Goal: Book appointment/travel/reservation

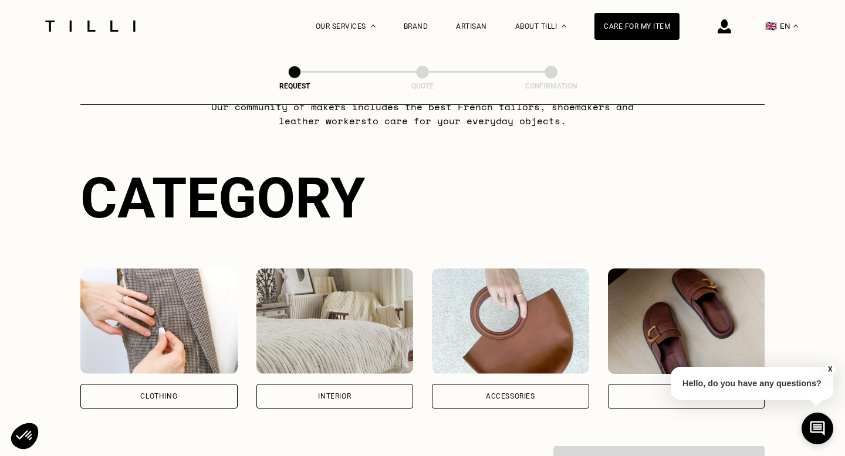
scroll to position [161, 0]
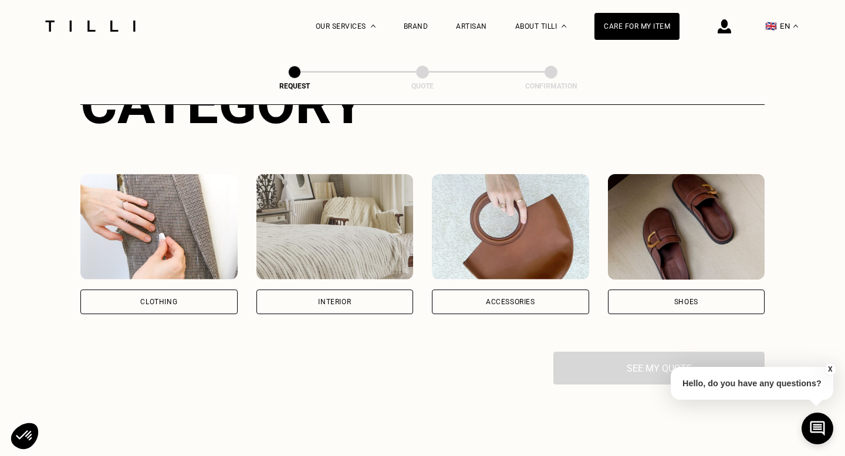
click at [197, 309] on div "Clothing" at bounding box center [158, 302] width 157 height 25
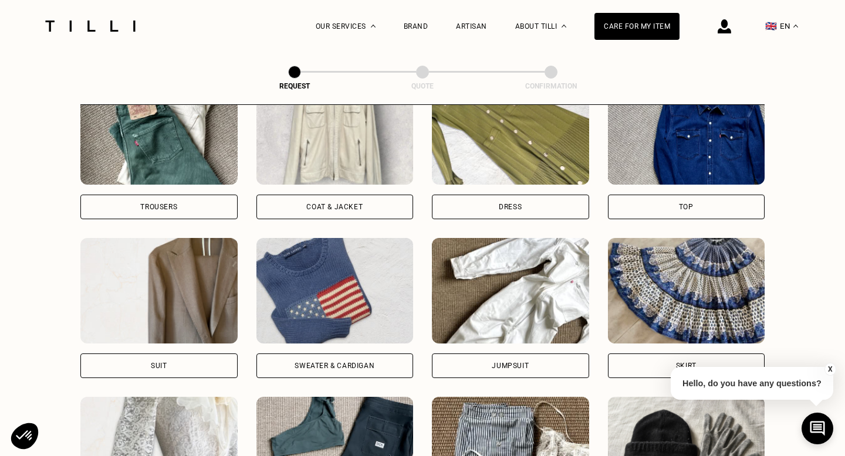
scroll to position [581, 0]
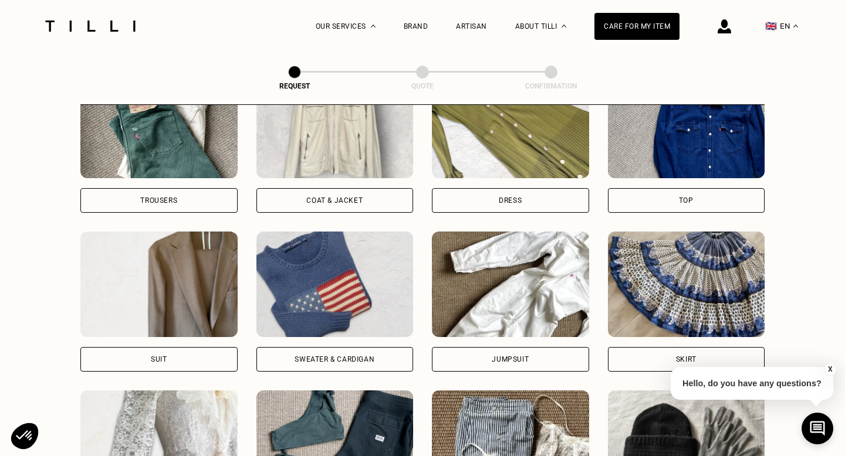
click at [395, 364] on div "Sweater & cardigan" at bounding box center [334, 359] width 157 height 25
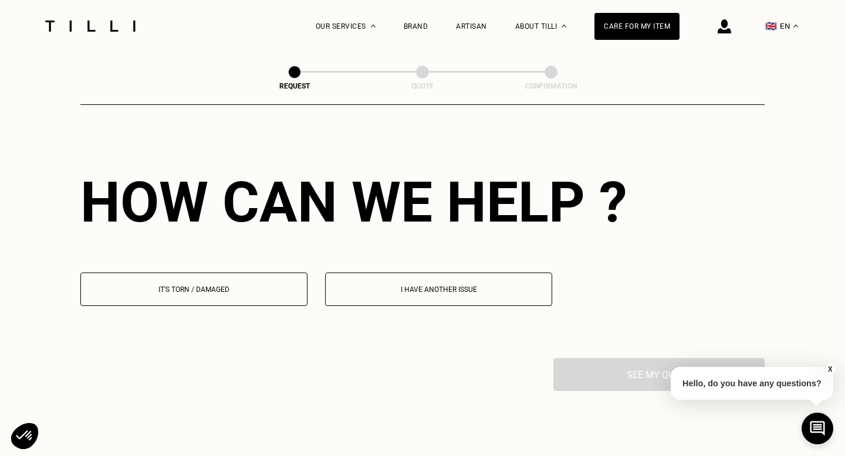
scroll to position [1018, 0]
click at [221, 290] on p "It's torn / damaged" at bounding box center [194, 289] width 214 height 8
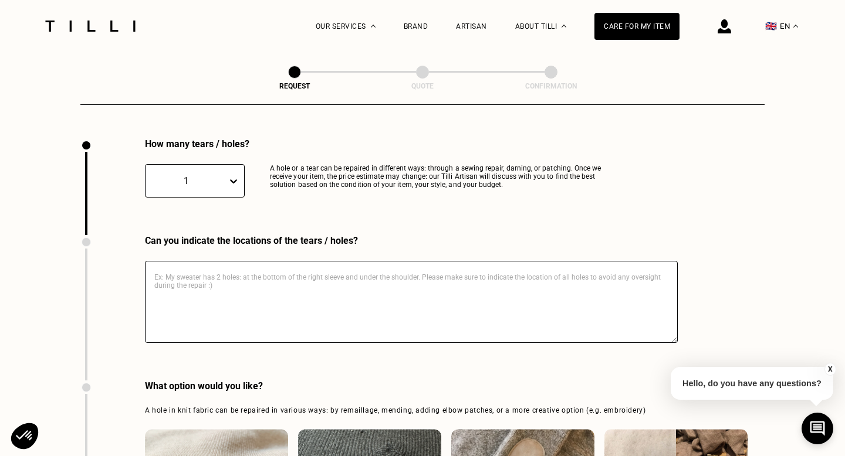
scroll to position [1245, 0]
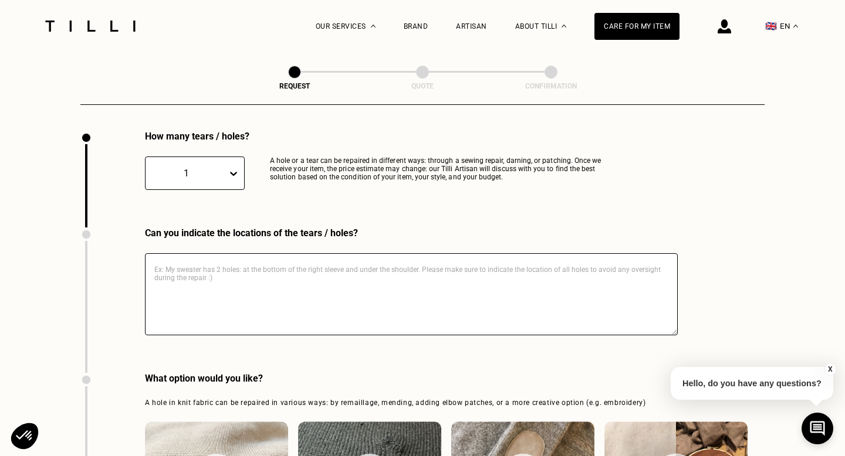
click at [327, 269] on textarea at bounding box center [411, 294] width 533 height 82
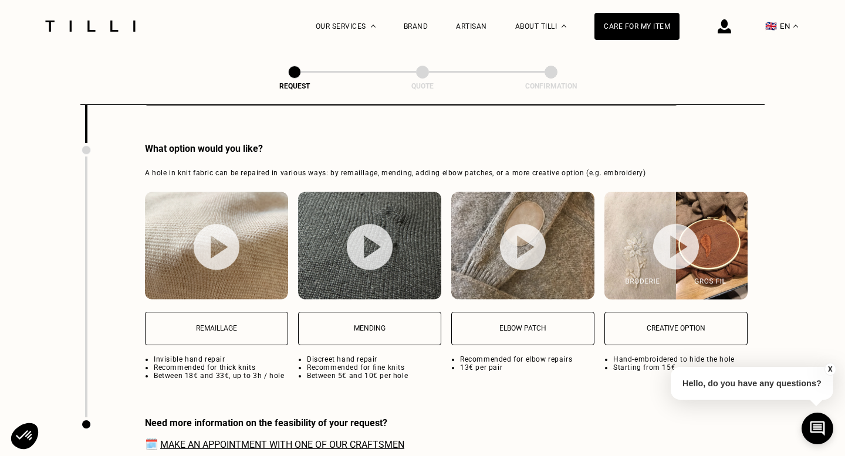
scroll to position [1483, 0]
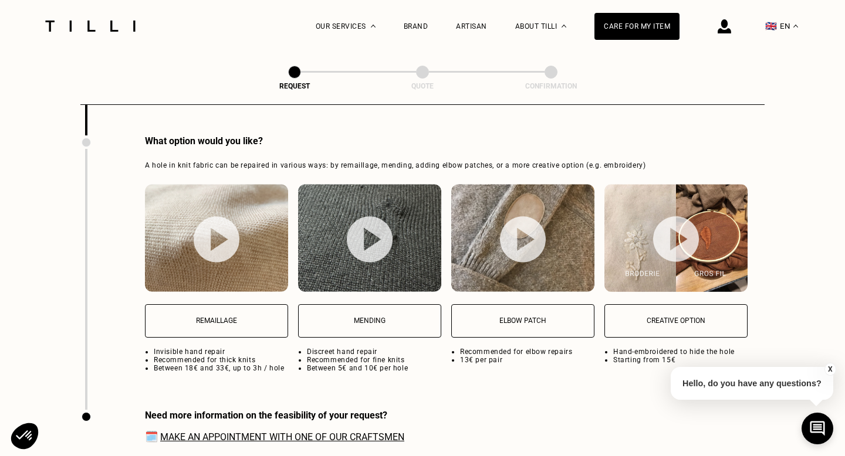
type textarea "elbow"
click at [526, 239] on img at bounding box center [523, 239] width 46 height 46
select select "FR"
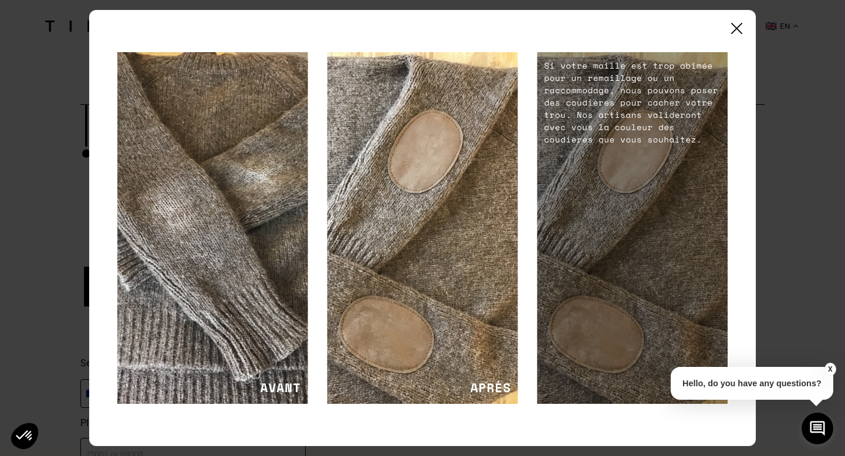
scroll to position [1762, 0]
click at [738, 29] on img at bounding box center [736, 28] width 11 height 11
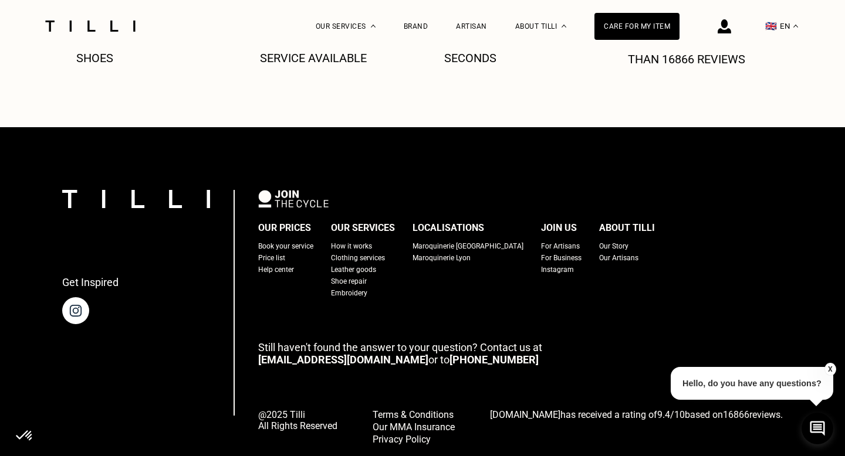
scroll to position [2471, 0]
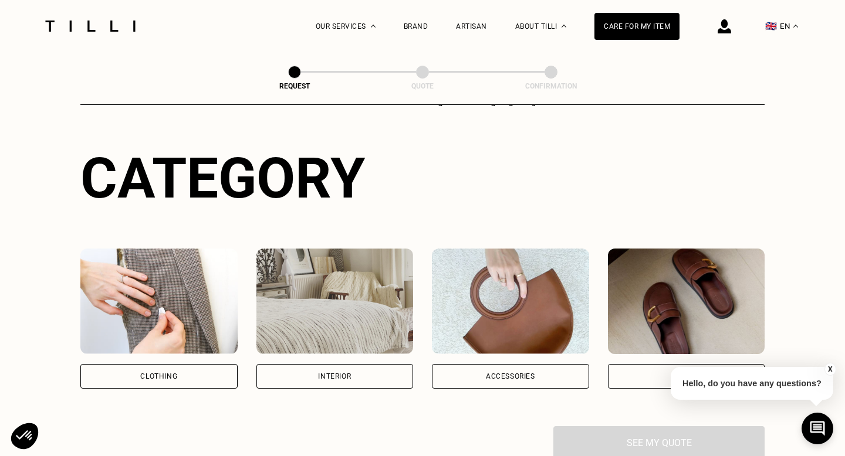
scroll to position [165, 0]
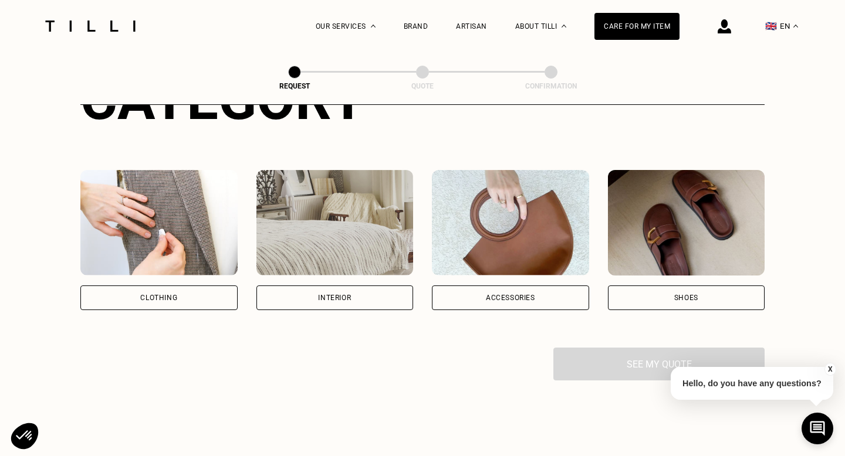
click at [338, 296] on div "Interior" at bounding box center [334, 297] width 33 height 7
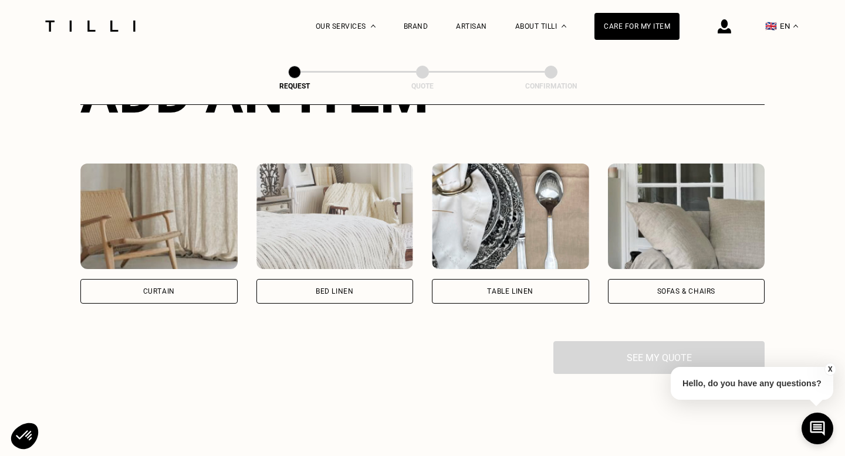
scroll to position [509, 0]
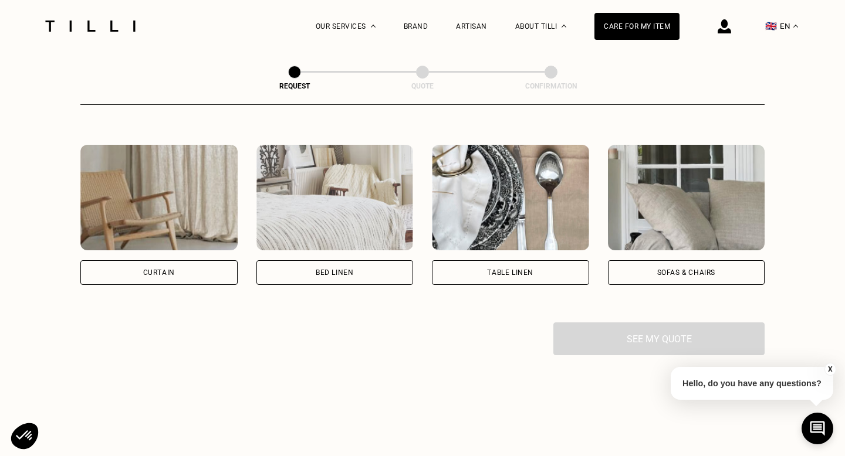
click at [172, 270] on div "Curtain" at bounding box center [159, 272] width 32 height 7
select select "FR"
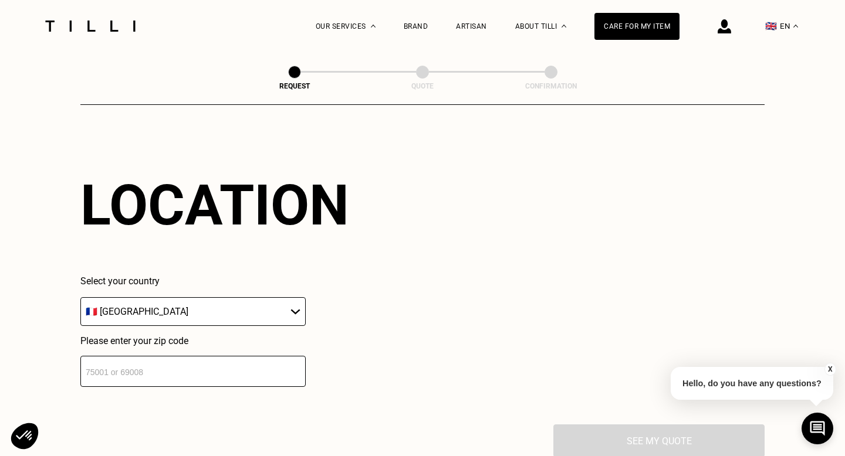
scroll to position [700, 0]
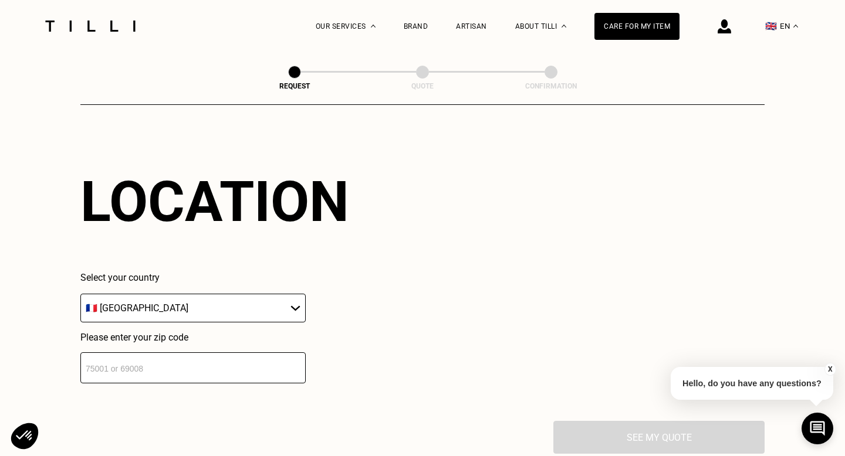
click at [203, 367] on input "number" at bounding box center [192, 368] width 225 height 31
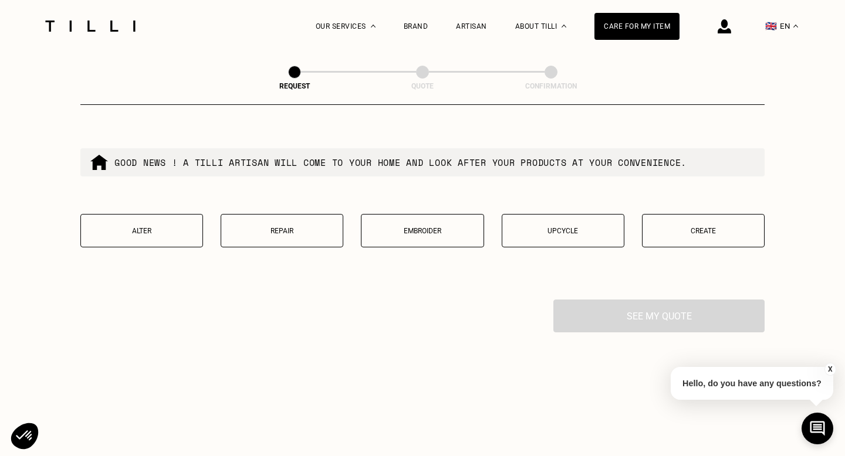
scroll to position [1115, 0]
type input "75017"
click at [165, 230] on p "Alter" at bounding box center [142, 230] width 110 height 8
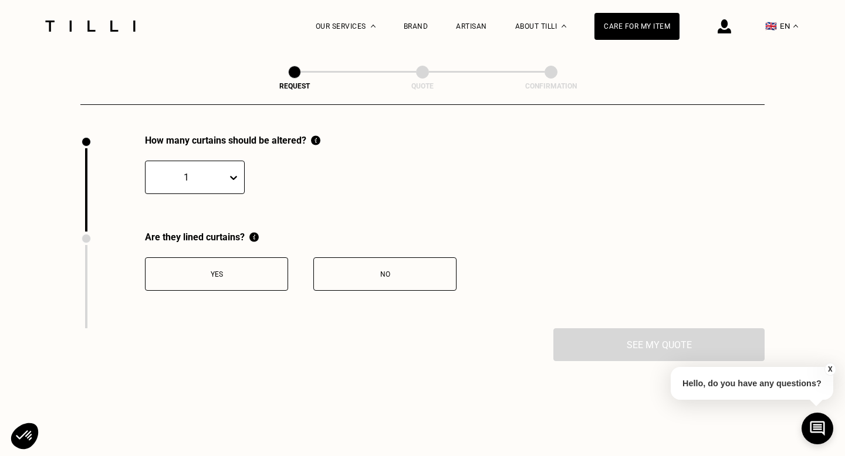
scroll to position [1283, 0]
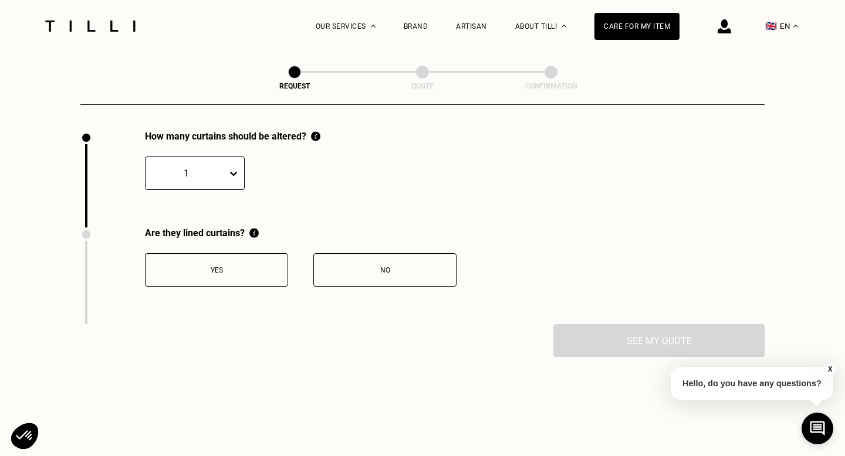
click at [231, 172] on icon at bounding box center [233, 174] width 7 height 4
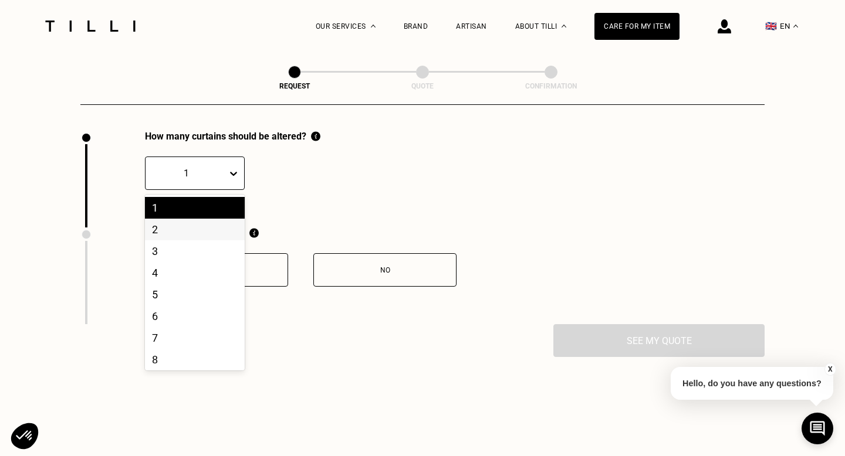
click at [205, 232] on div "2" at bounding box center [195, 230] width 100 height 22
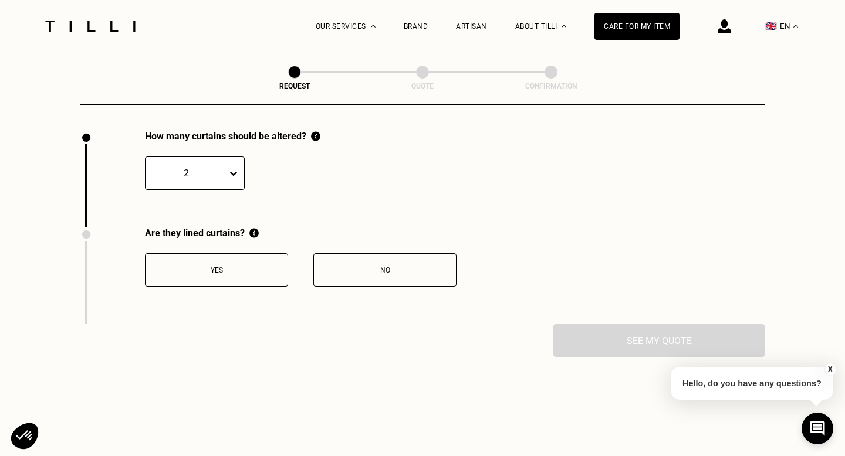
click at [394, 272] on div "No" at bounding box center [385, 270] width 130 height 8
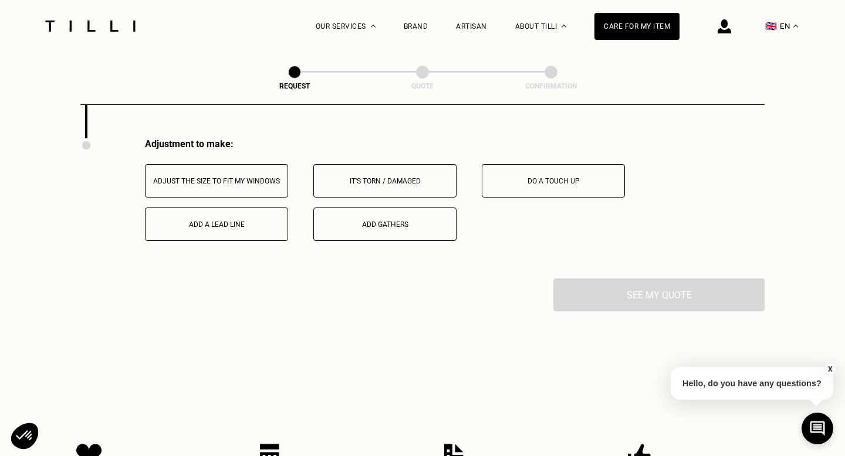
scroll to position [1477, 0]
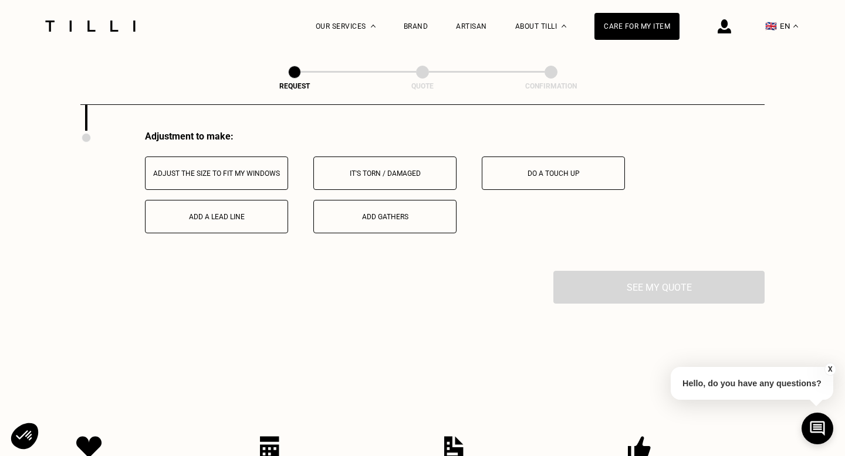
click at [242, 172] on div "Adjust the size to fit my windows" at bounding box center [216, 174] width 130 height 8
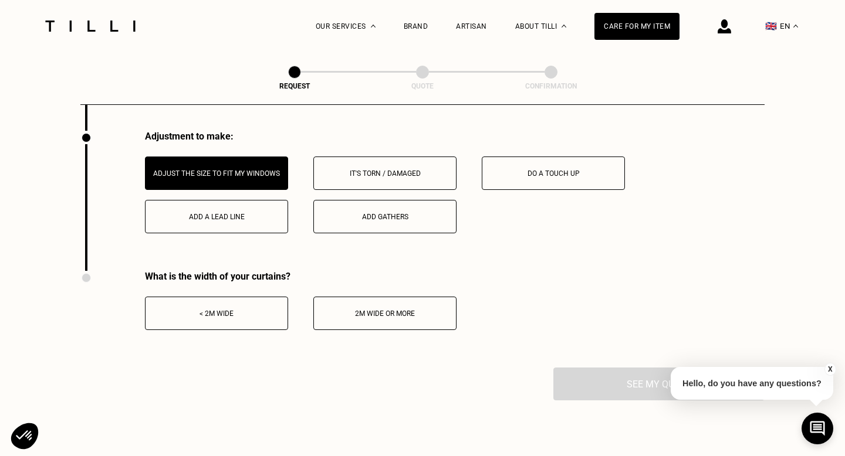
click at [246, 314] on div "< 2m wide" at bounding box center [216, 314] width 130 height 8
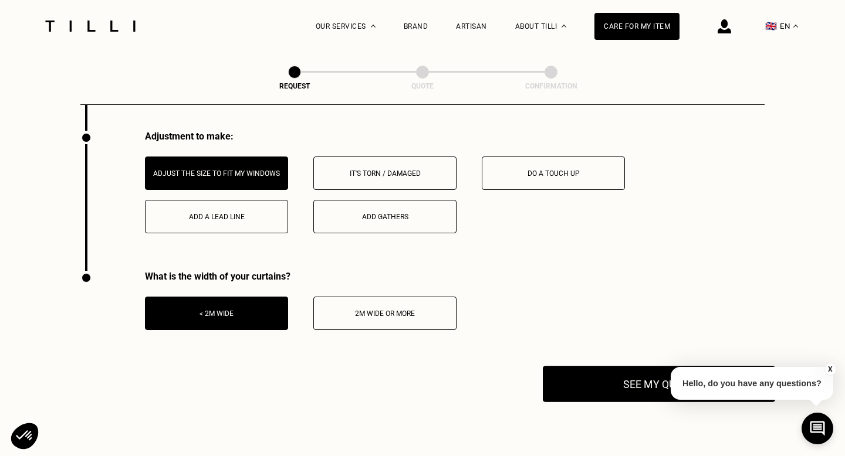
click at [633, 391] on button "See my quote" at bounding box center [659, 384] width 232 height 36
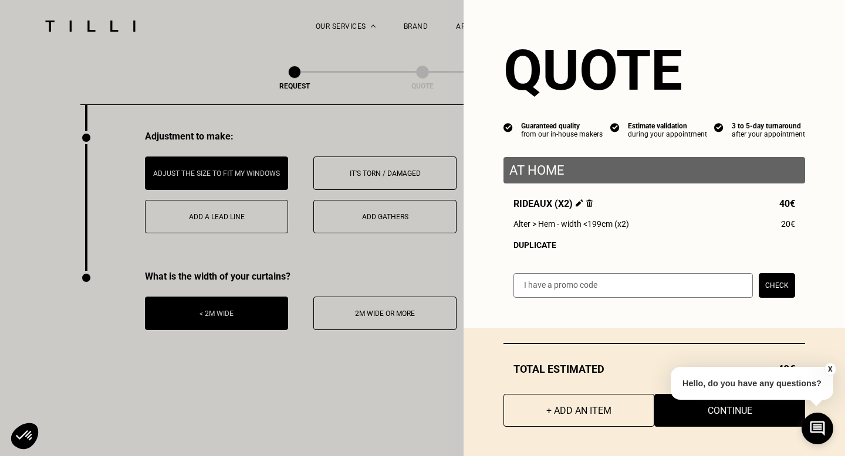
click at [831, 369] on button "X" at bounding box center [830, 369] width 12 height 13
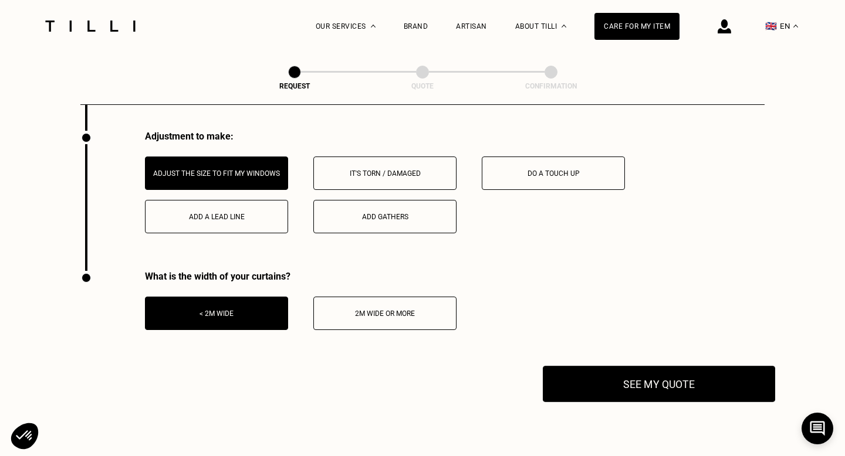
click at [714, 382] on button "See my quote" at bounding box center [659, 384] width 232 height 36
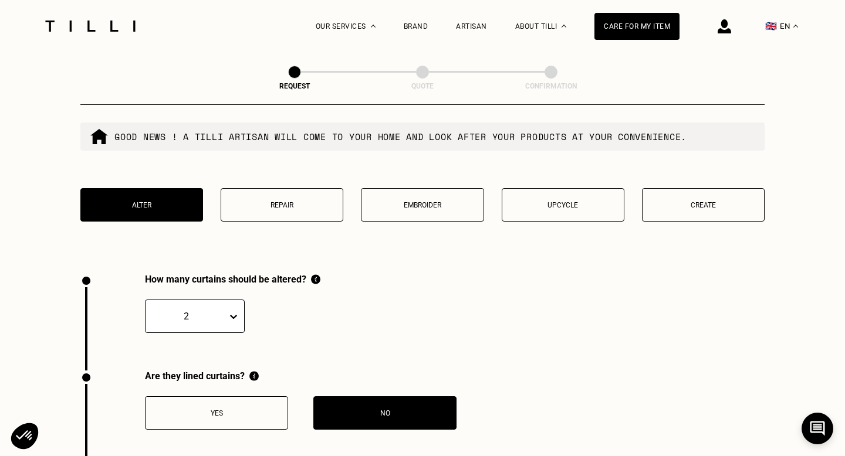
scroll to position [1145, 0]
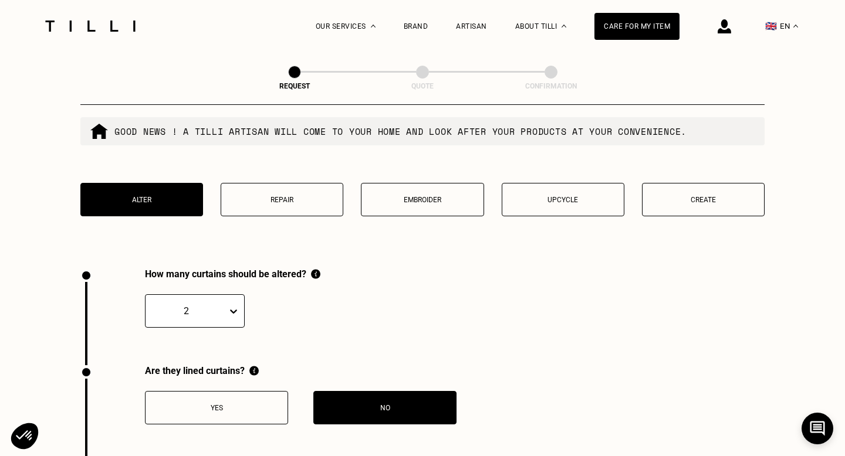
click at [712, 192] on button "Create" at bounding box center [703, 199] width 123 height 33
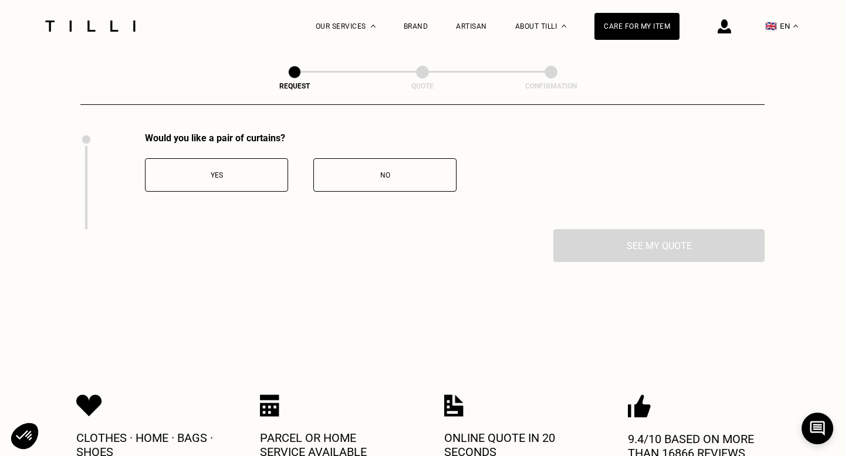
scroll to position [1283, 0]
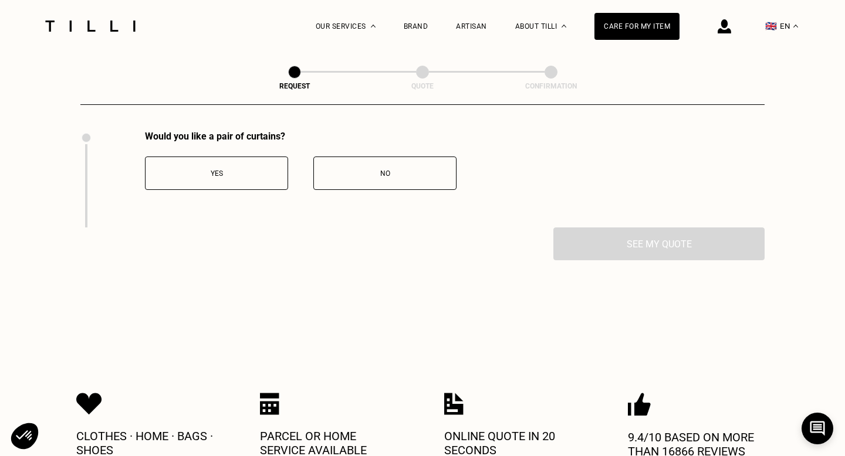
click at [252, 181] on button "Yes" at bounding box center [216, 173] width 143 height 33
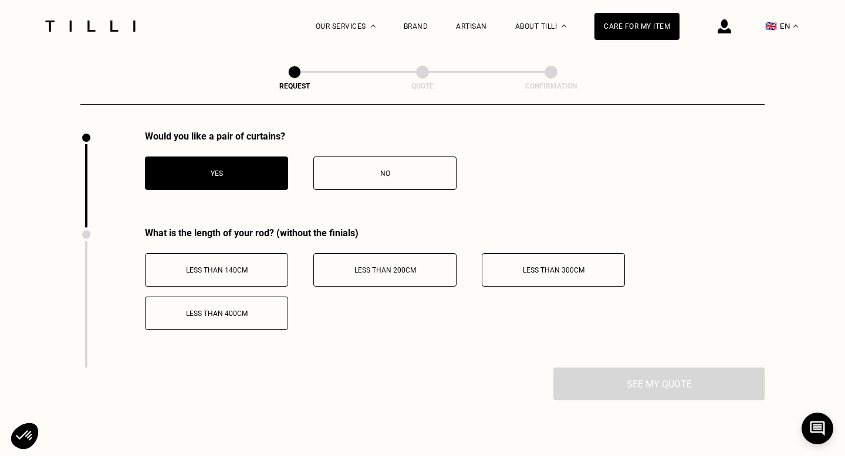
click at [421, 274] on div "Less than 200cm" at bounding box center [385, 270] width 130 height 8
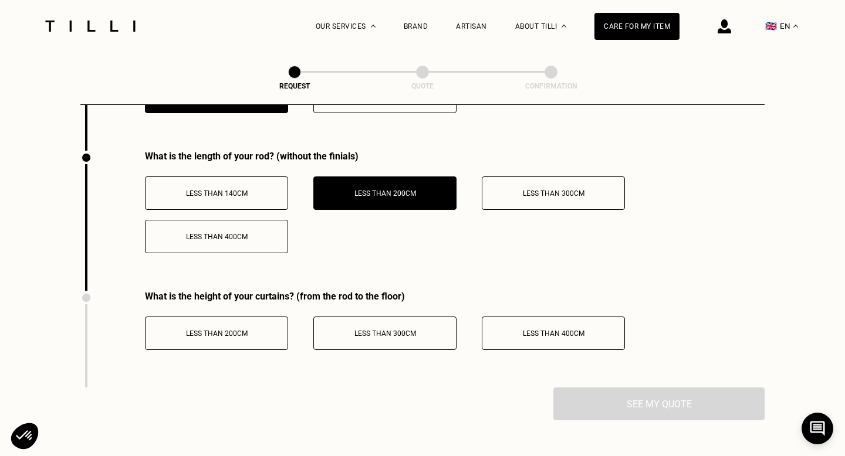
scroll to position [1363, 0]
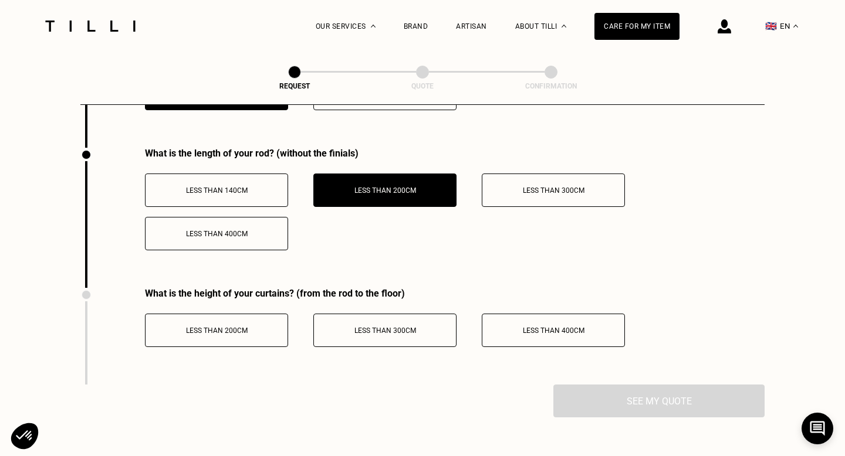
click at [389, 333] on span "Less than 300cm" at bounding box center [385, 331] width 62 height 8
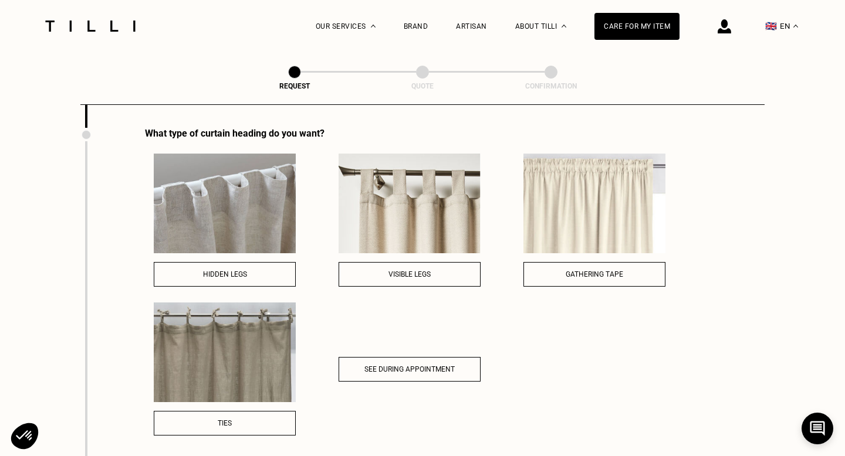
scroll to position [1643, 0]
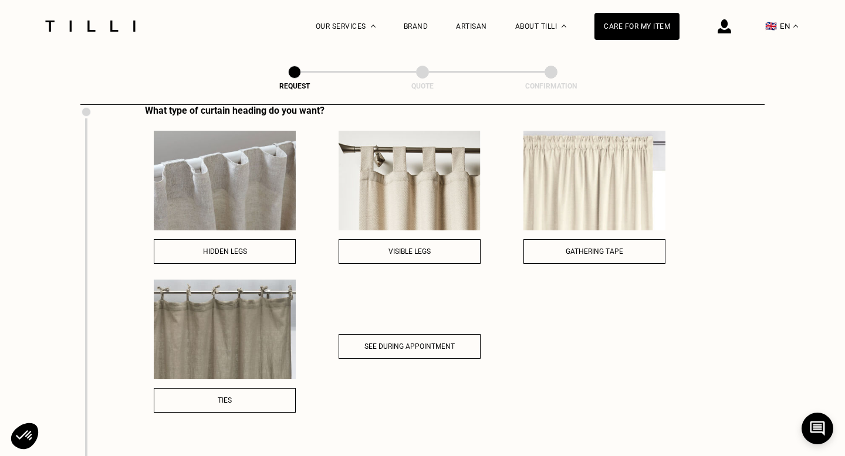
click at [244, 255] on span "Hidden legs" at bounding box center [225, 252] width 44 height 8
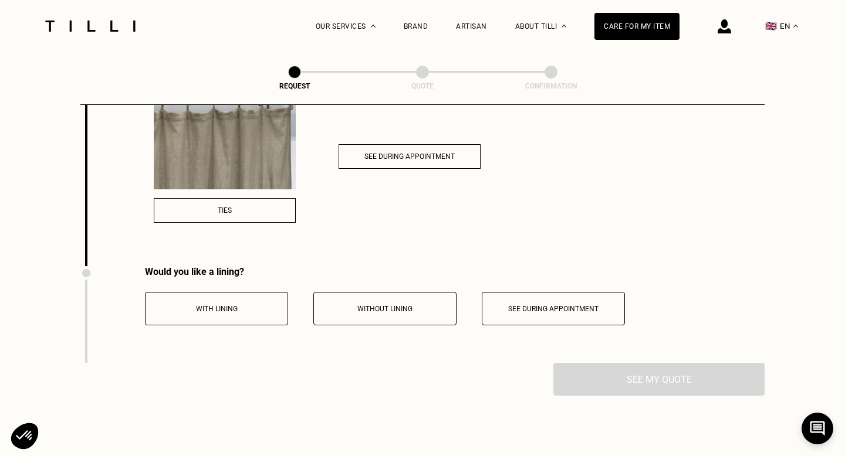
scroll to position [1833, 0]
click at [256, 307] on div "With lining" at bounding box center [216, 308] width 130 height 8
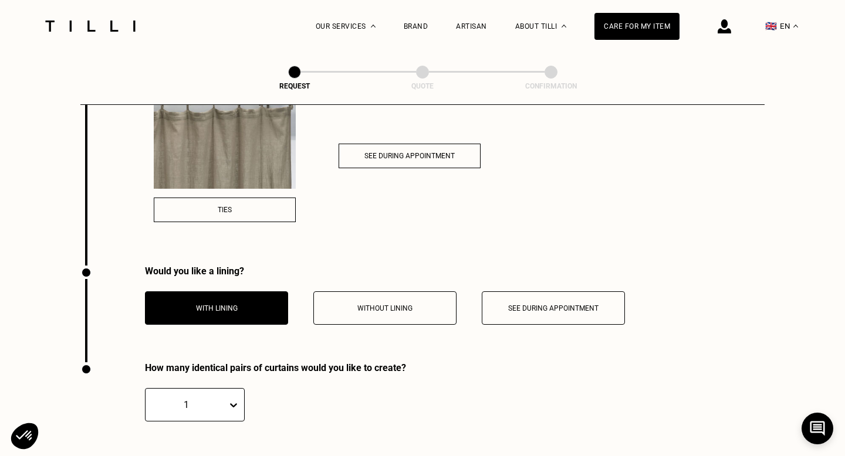
click at [232, 409] on div "1" at bounding box center [195, 404] width 100 height 33
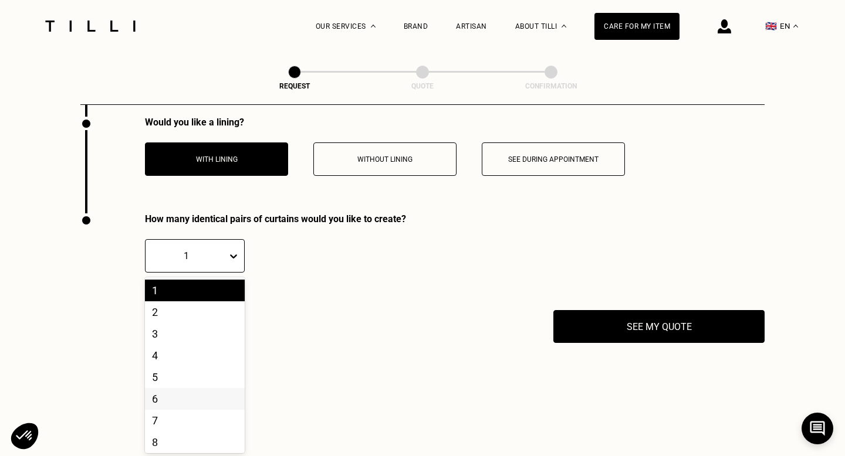
scroll to position [1985, 0]
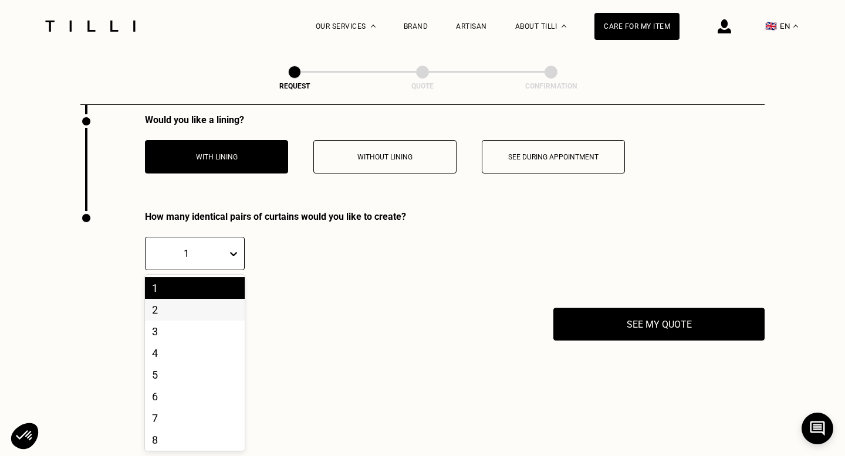
click at [208, 309] on div "2" at bounding box center [195, 310] width 100 height 22
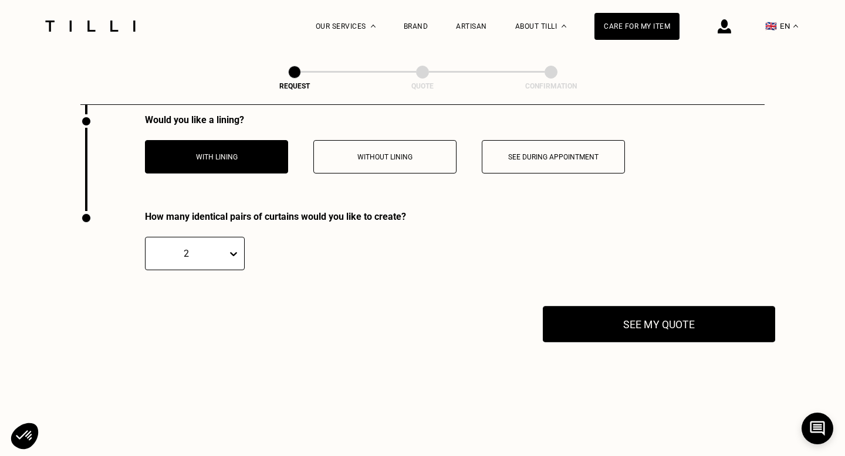
click at [634, 320] on button "See my quote" at bounding box center [659, 324] width 232 height 36
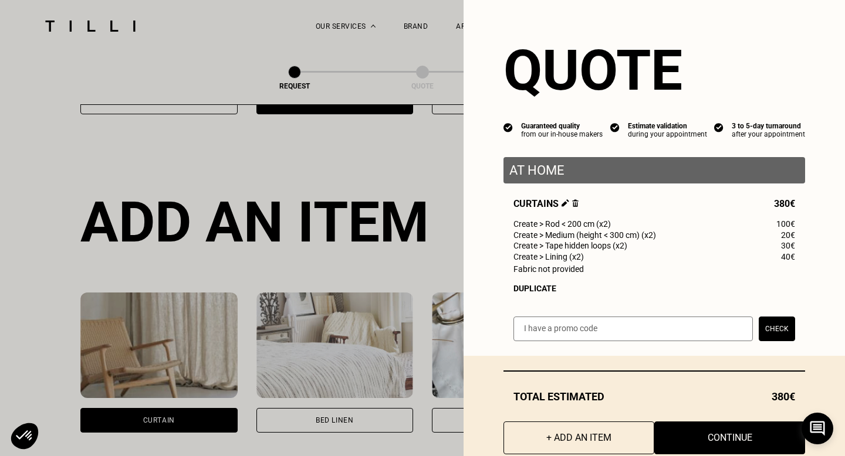
scroll to position [0, 0]
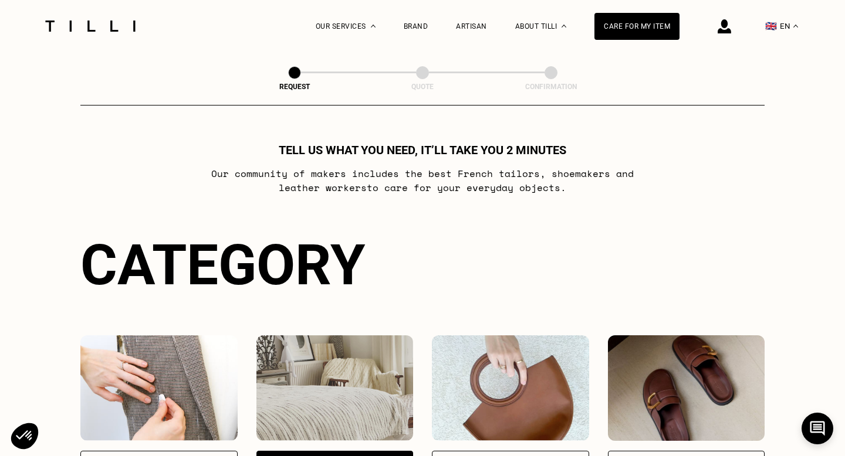
click at [116, 31] on img at bounding box center [90, 26] width 99 height 11
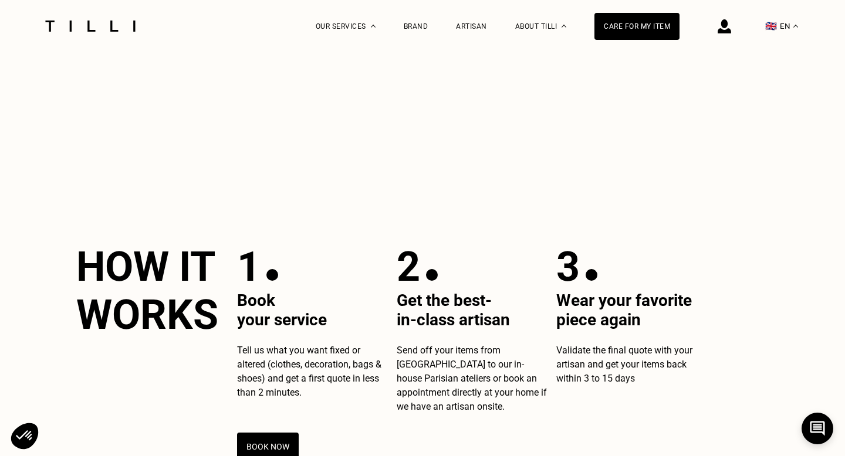
scroll to position [525, 0]
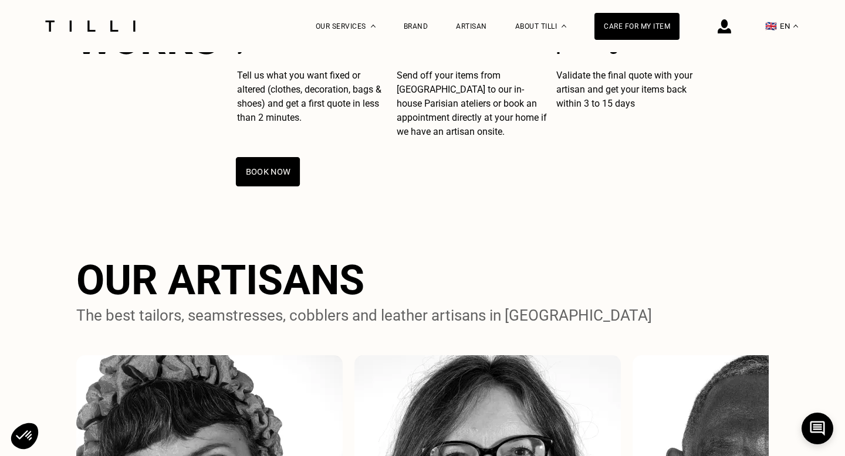
click at [266, 187] on button "Book now" at bounding box center [268, 171] width 64 height 29
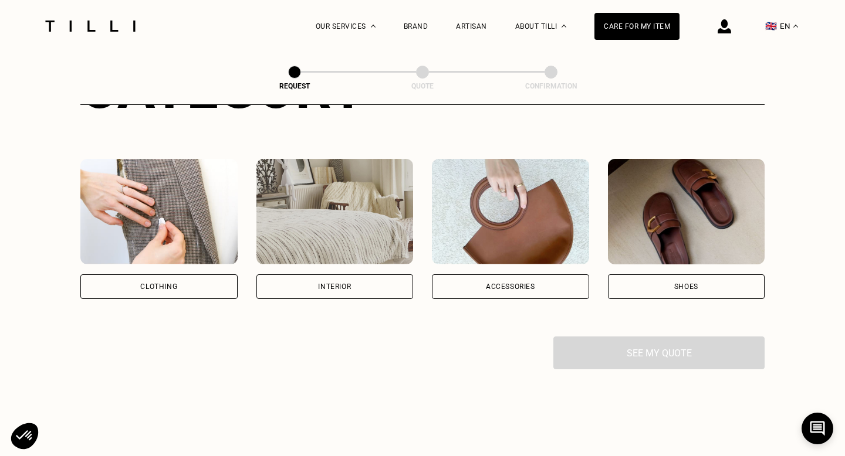
scroll to position [180, 0]
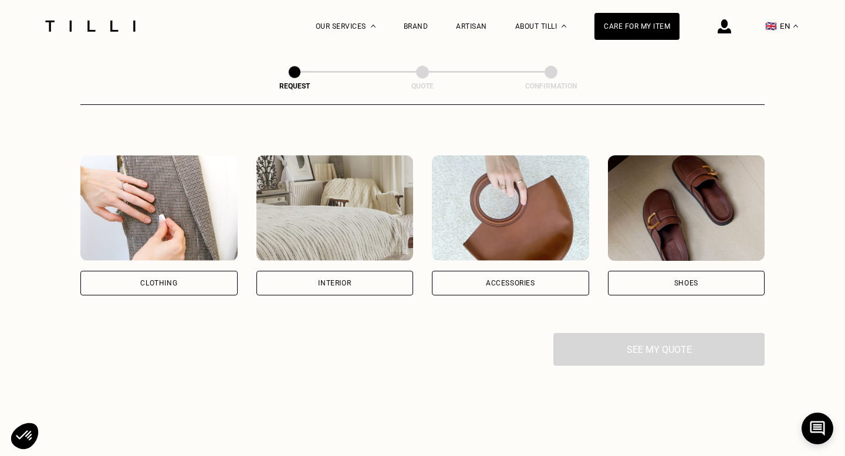
click at [147, 284] on div "Clothing" at bounding box center [158, 283] width 37 height 7
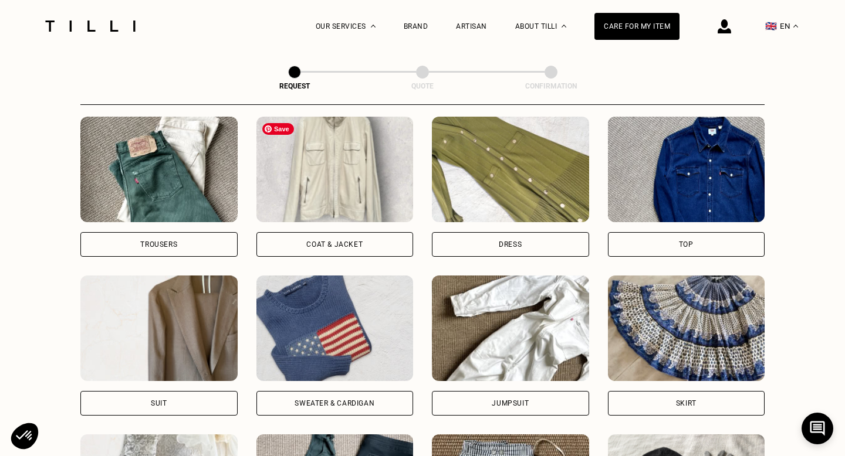
scroll to position [662, 0]
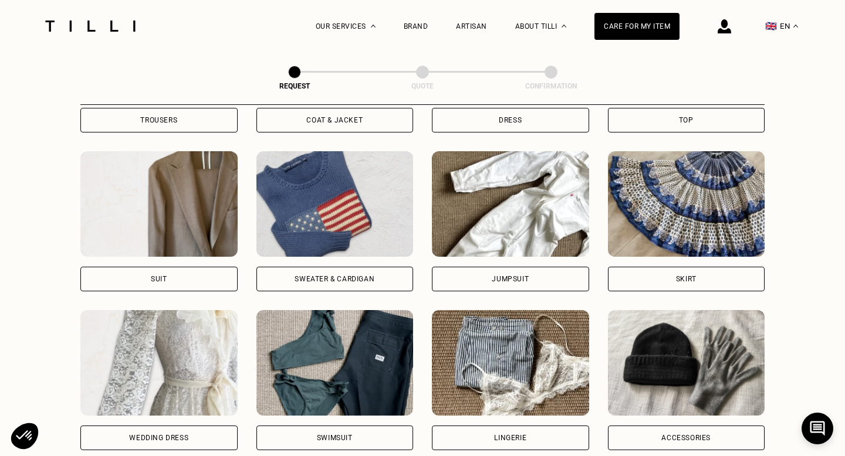
click at [351, 277] on div "Sweater & cardigan" at bounding box center [334, 279] width 80 height 7
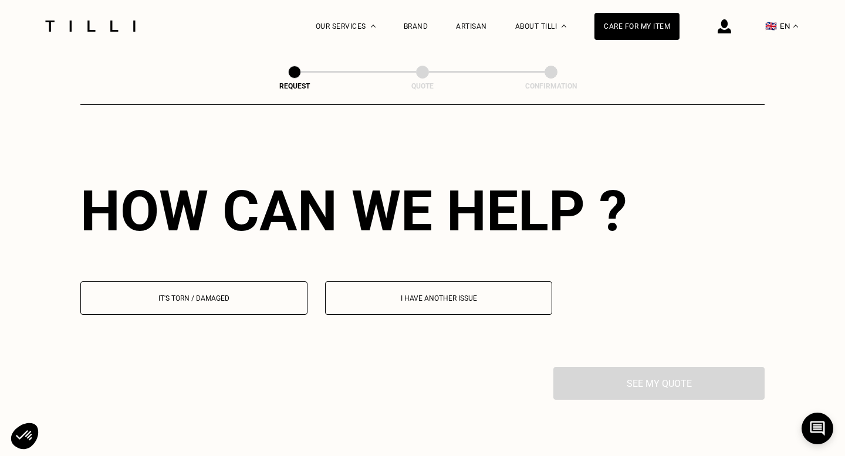
scroll to position [1018, 0]
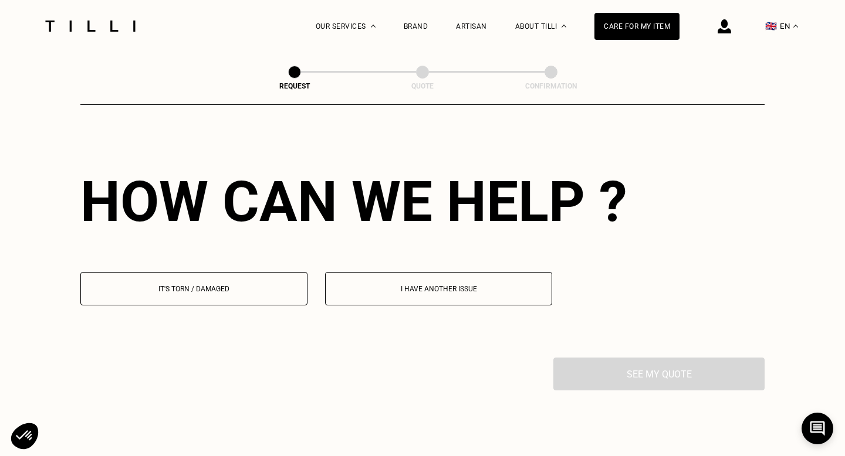
click at [240, 296] on button "It's torn / damaged" at bounding box center [193, 288] width 227 height 33
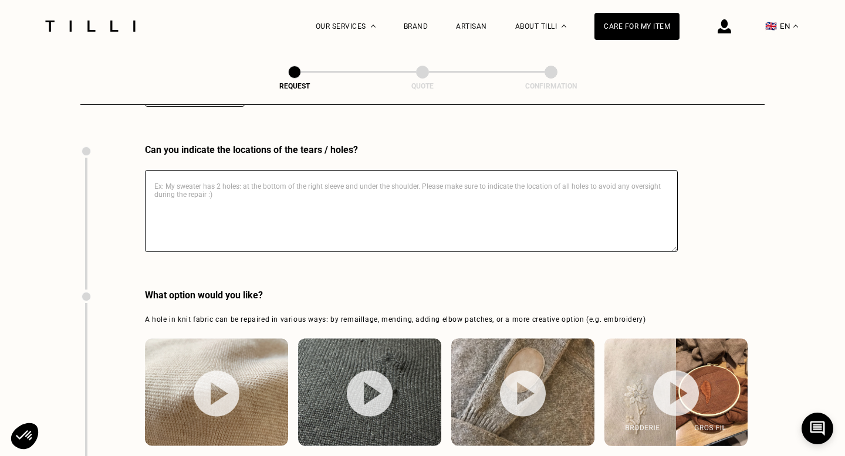
scroll to position [1331, 0]
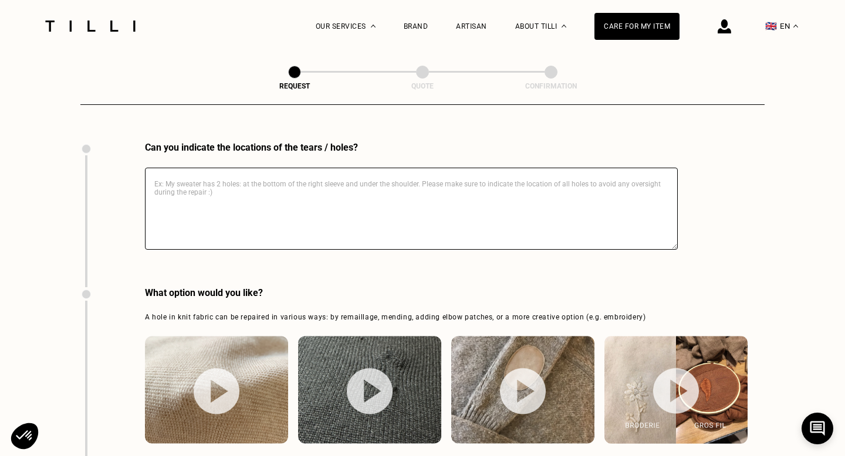
click at [246, 223] on textarea at bounding box center [411, 209] width 533 height 82
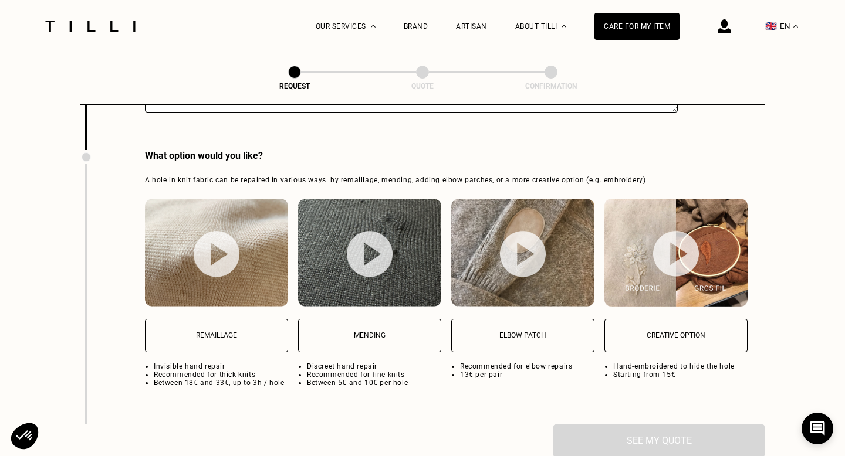
scroll to position [1489, 0]
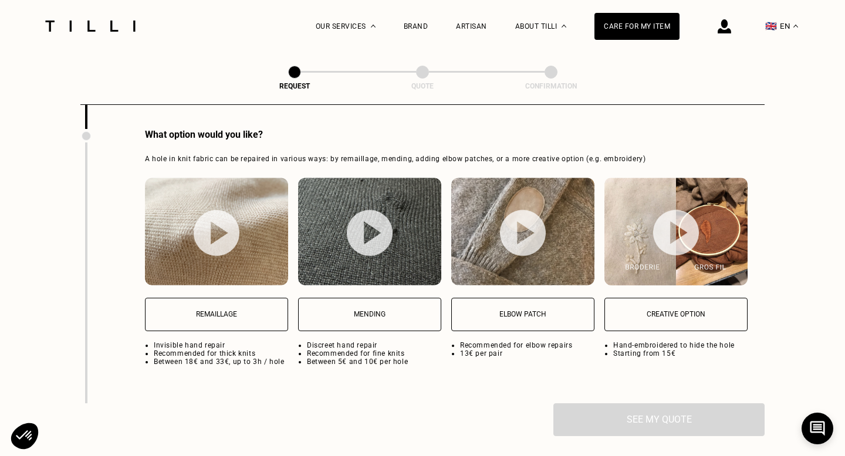
type textarea "elbow"
click at [530, 319] on p "Elbow patch" at bounding box center [523, 314] width 130 height 8
select select "FR"
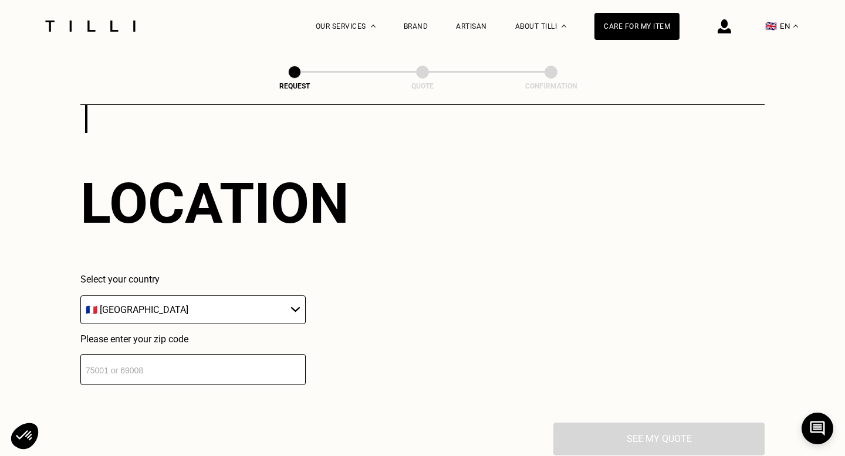
scroll to position [1762, 0]
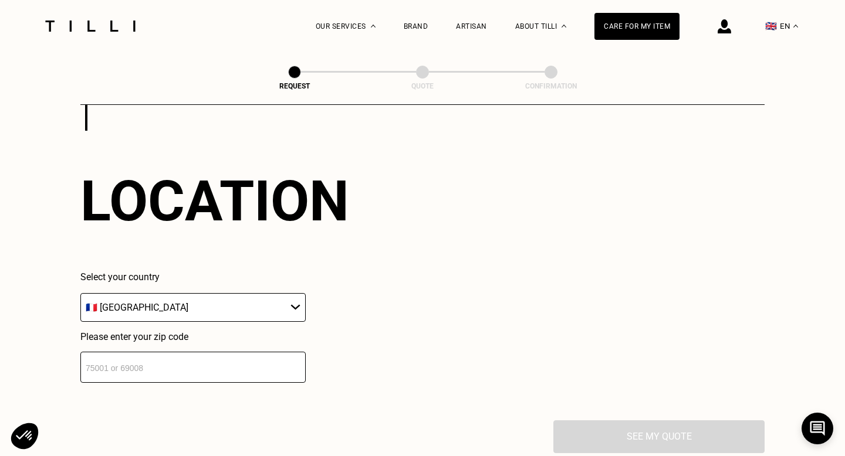
click at [229, 367] on input "number" at bounding box center [192, 367] width 225 height 31
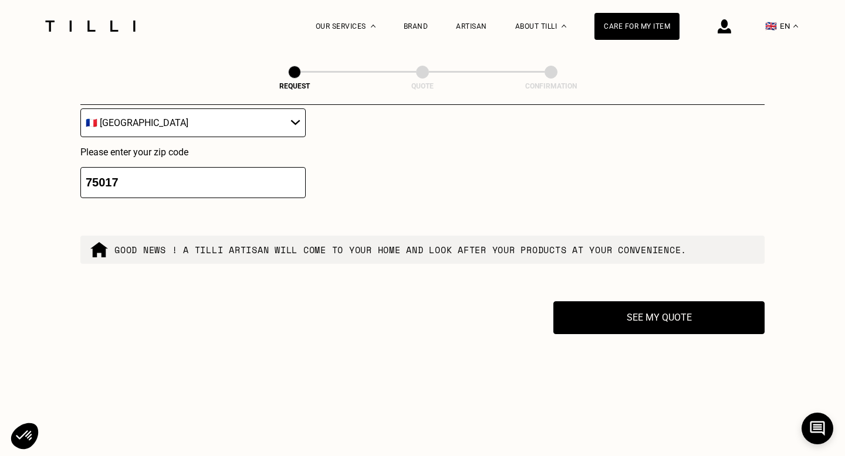
scroll to position [1946, 0]
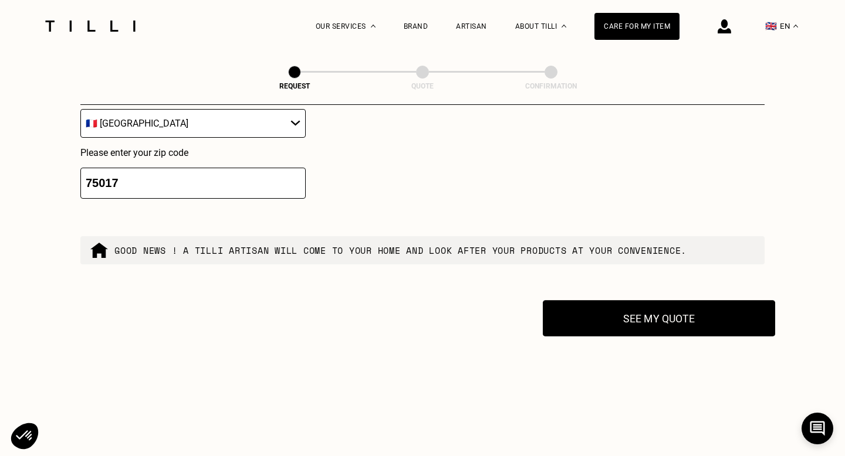
type input "75017"
click at [623, 320] on button "See my quote" at bounding box center [659, 318] width 232 height 36
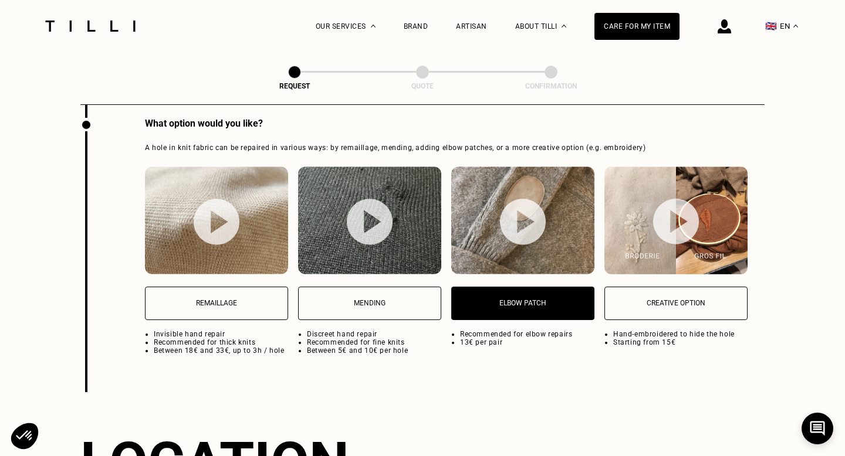
scroll to position [1498, 0]
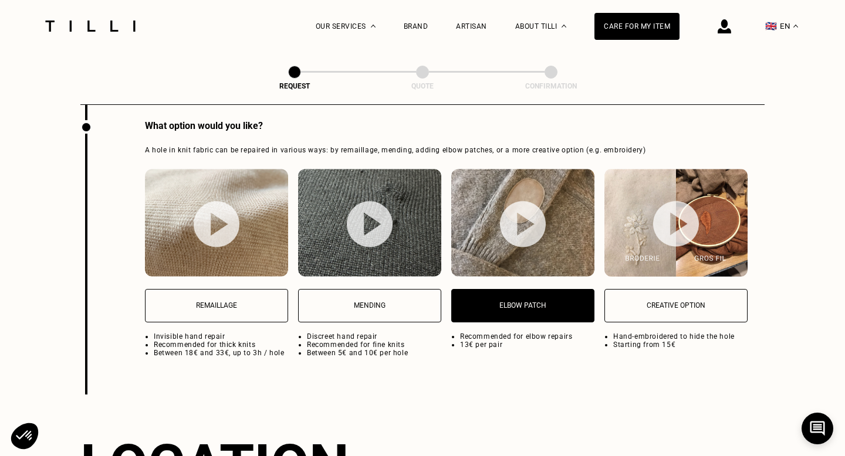
click at [254, 301] on button "Remaillage" at bounding box center [216, 305] width 143 height 33
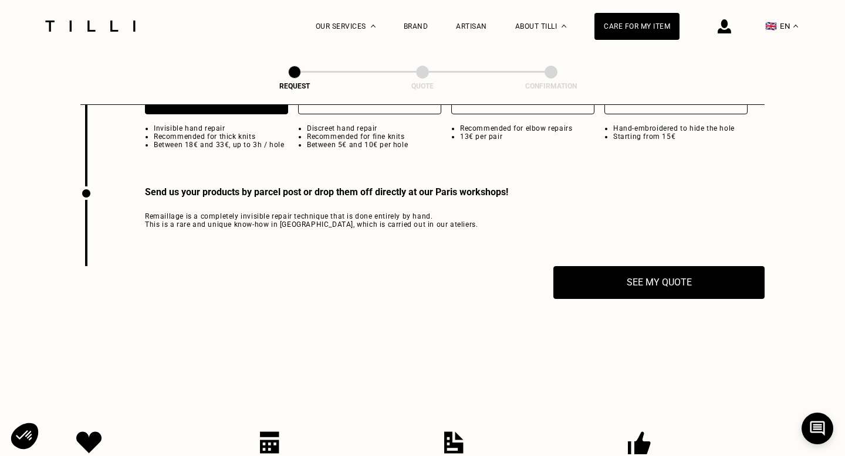
scroll to position [1696, 0]
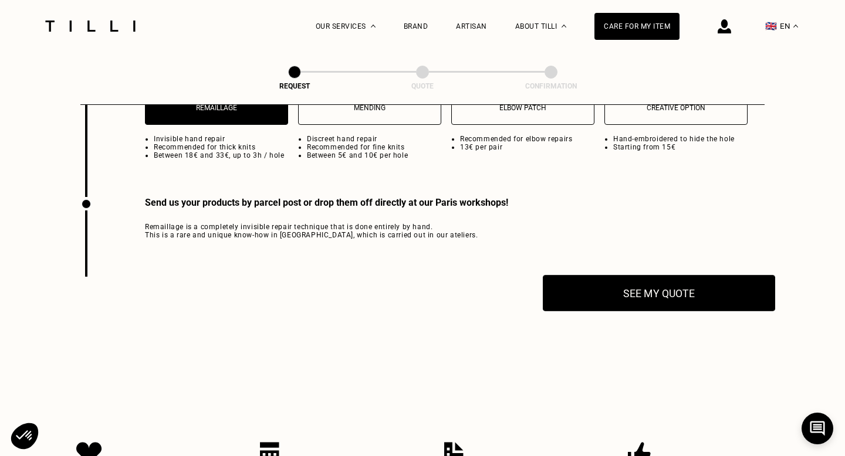
click at [659, 289] on button "See my quote" at bounding box center [659, 293] width 232 height 36
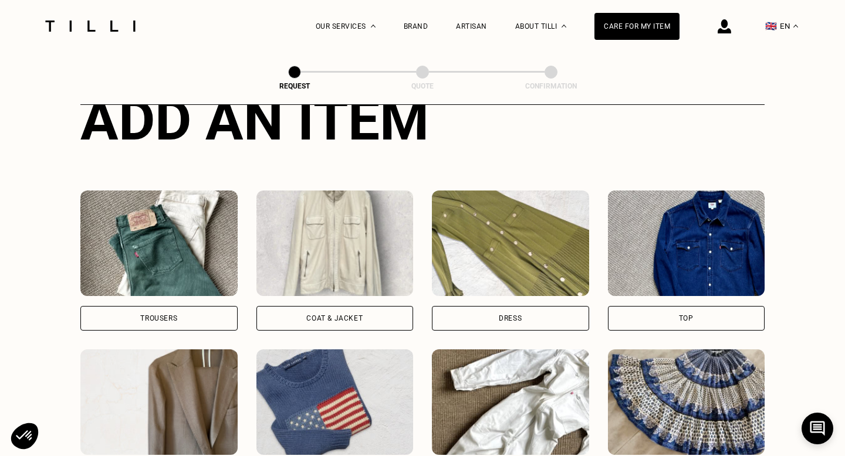
scroll to position [471, 0]
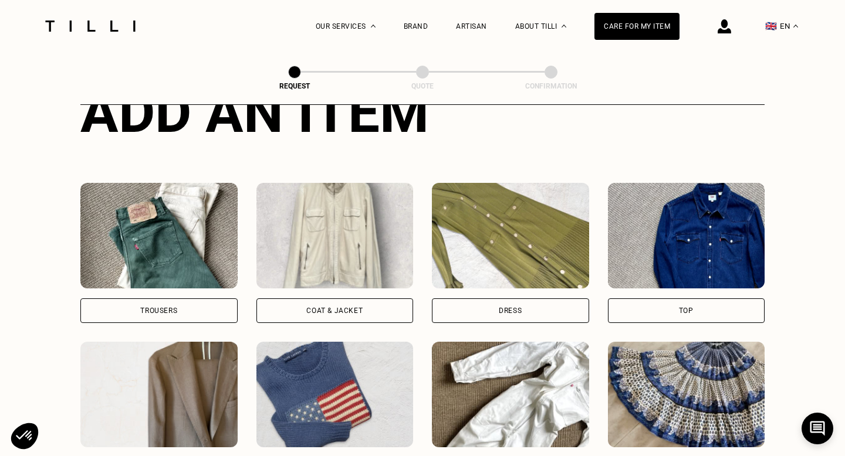
click at [208, 306] on div "Trousers" at bounding box center [158, 311] width 157 height 25
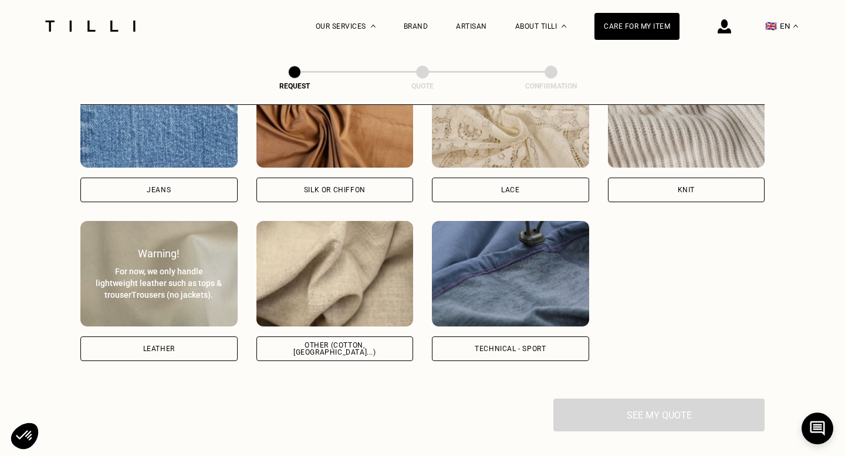
scroll to position [1301, 0]
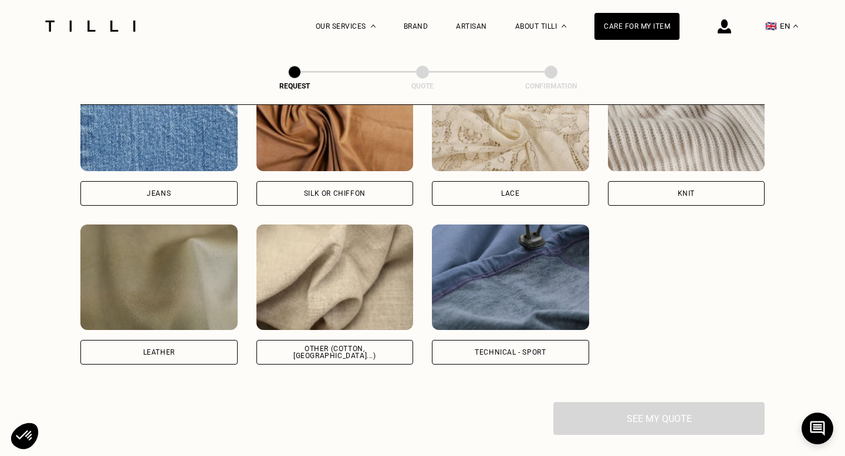
click at [193, 189] on div "Jeans" at bounding box center [158, 193] width 157 height 25
select select "FR"
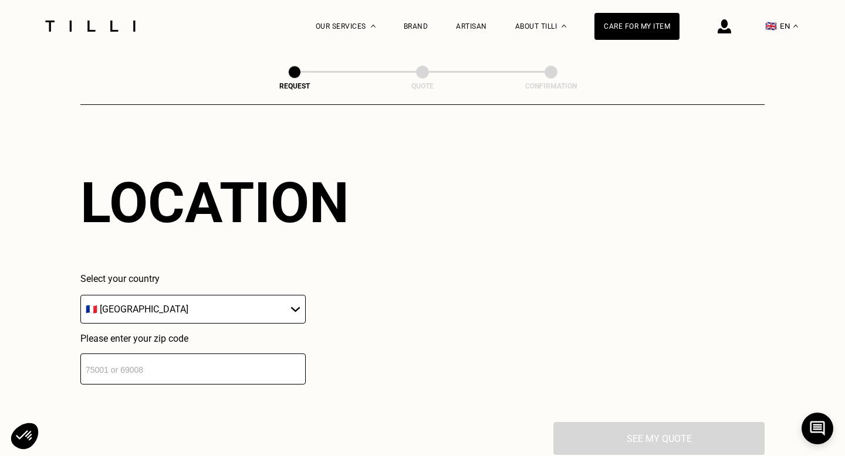
scroll to position [1573, 0]
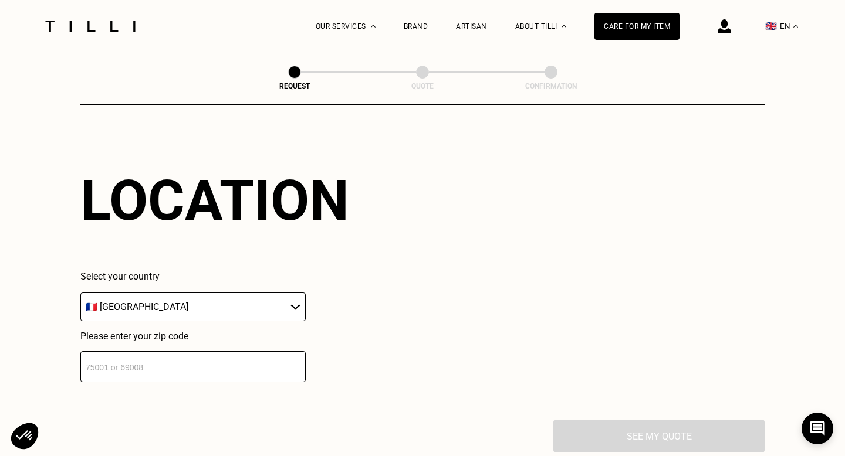
click at [116, 380] on input "number" at bounding box center [192, 366] width 225 height 31
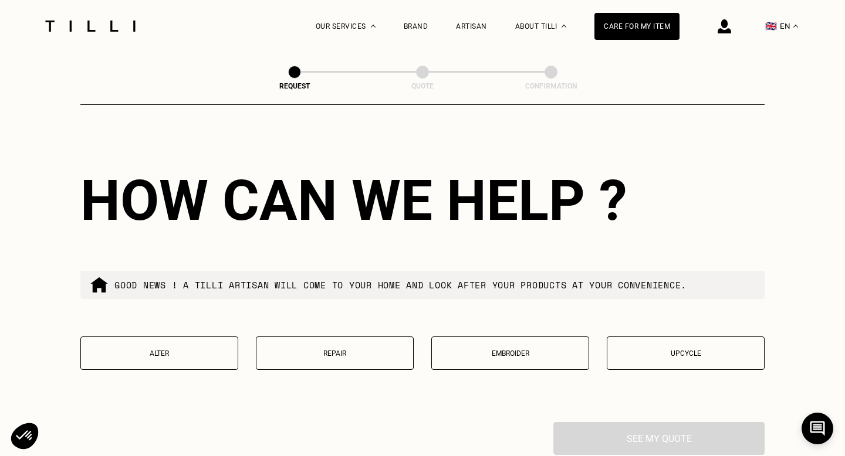
scroll to position [1863, 0]
type input "75017"
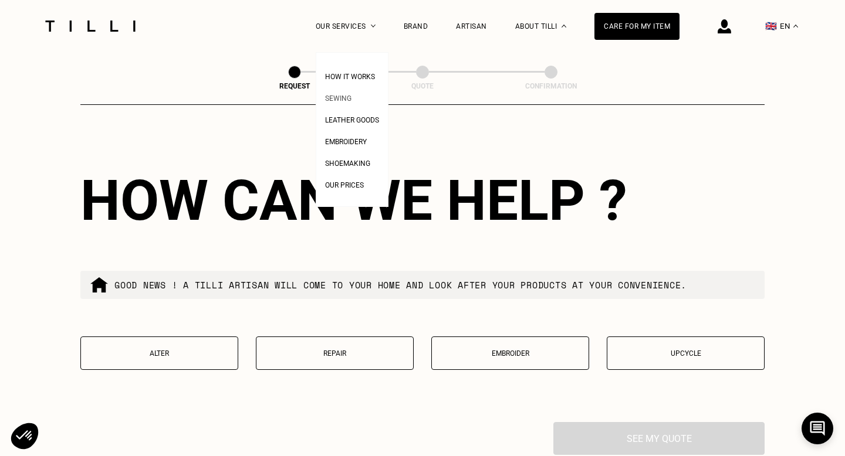
click at [343, 99] on span "Sewing" at bounding box center [338, 98] width 26 height 8
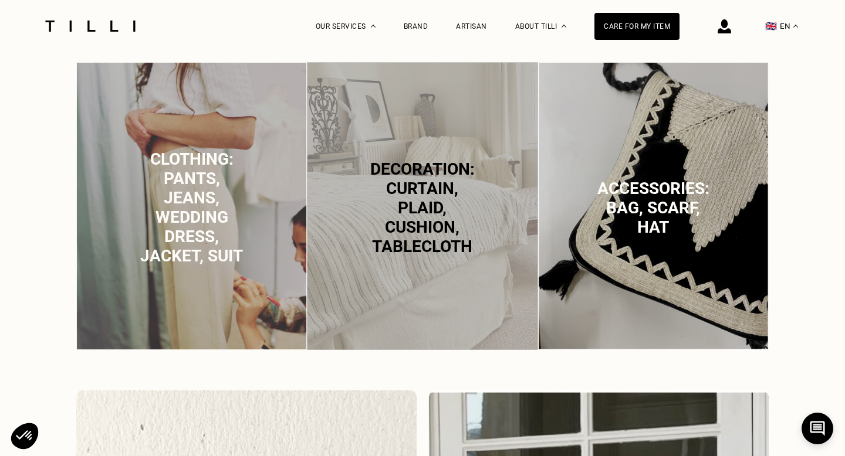
scroll to position [777, 0]
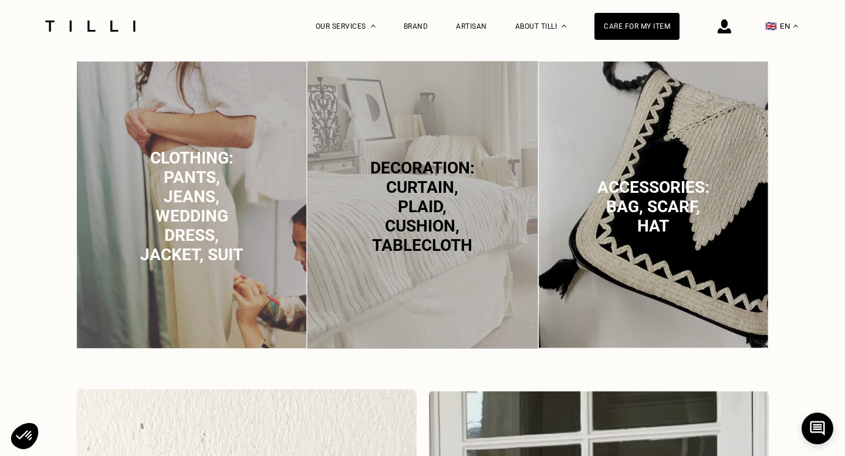
click at [407, 224] on span "Decoration: curtain, plaid, cushion, tablecloth" at bounding box center [422, 206] width 104 height 97
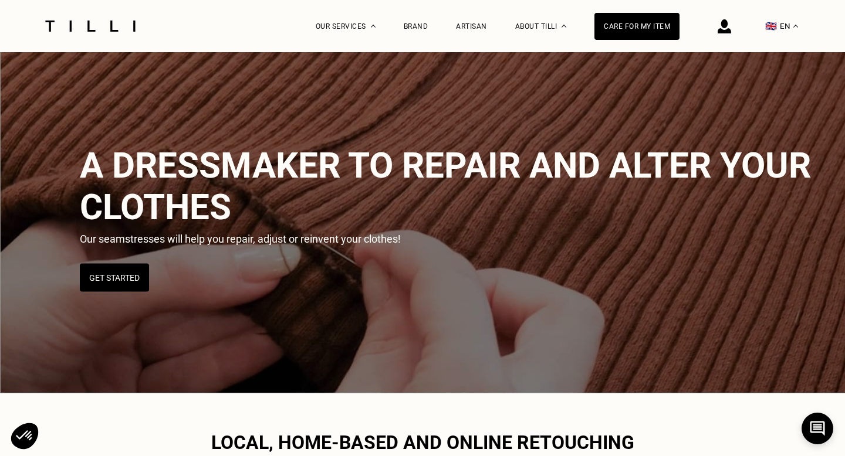
scroll to position [0, 0]
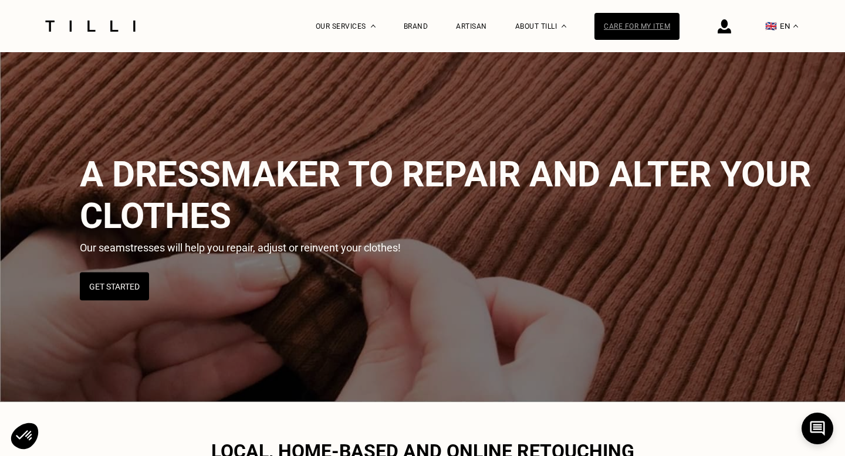
click at [629, 29] on div "Care for my item" at bounding box center [636, 26] width 85 height 27
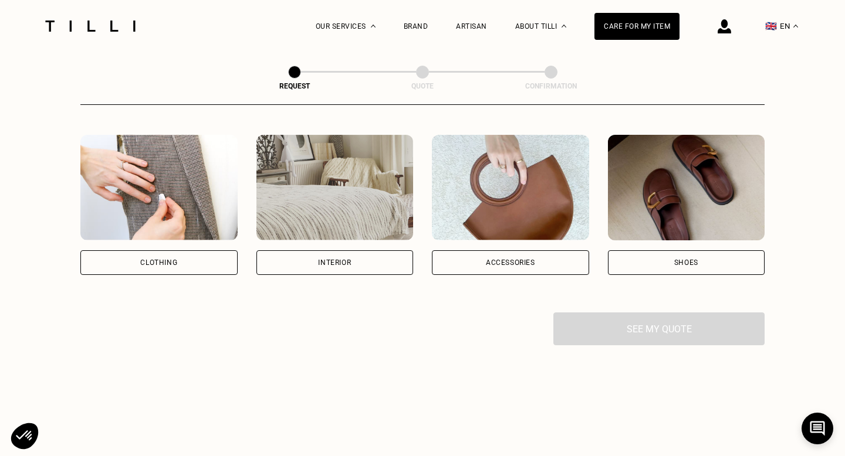
scroll to position [202, 0]
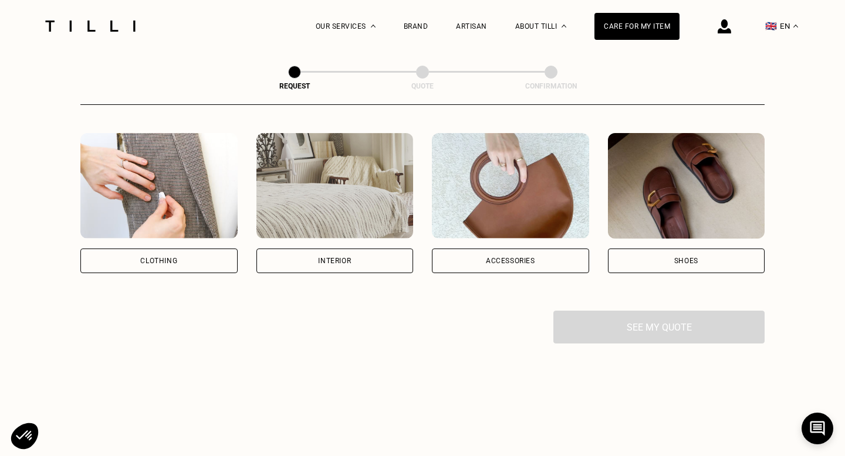
click at [326, 265] on div "Interior" at bounding box center [334, 261] width 33 height 7
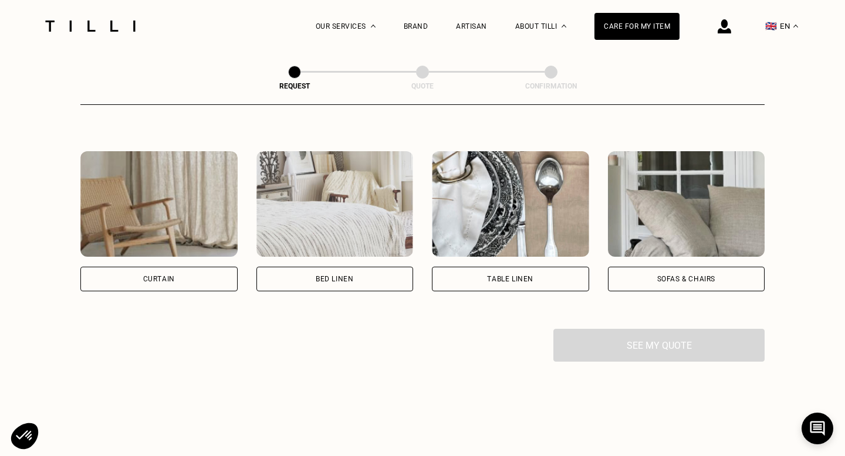
scroll to position [502, 0]
click at [151, 279] on div "Curtain" at bounding box center [159, 279] width 32 height 7
select select "FR"
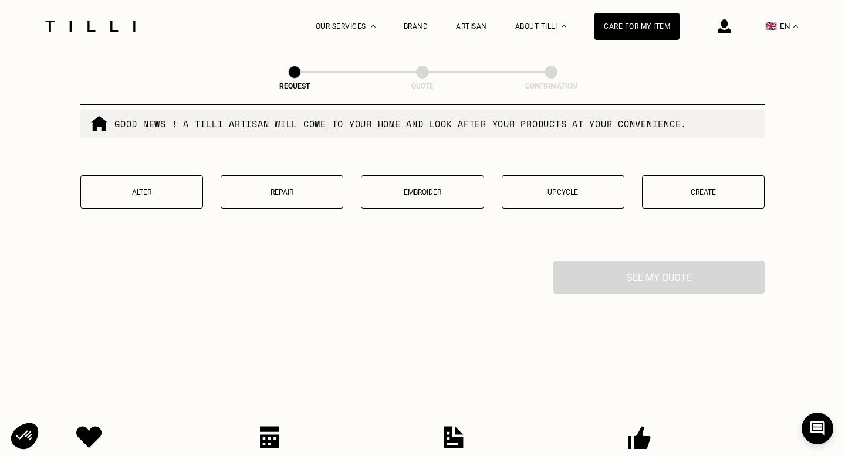
scroll to position [1153, 0]
click at [298, 192] on p "Repair" at bounding box center [282, 192] width 110 height 8
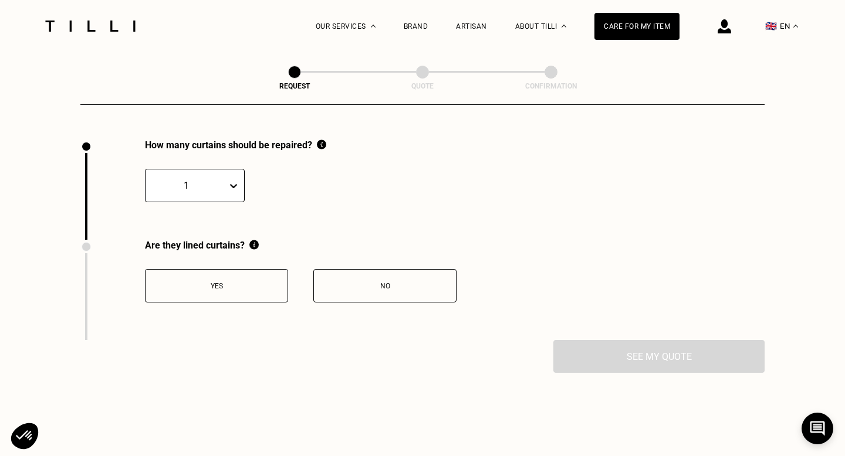
scroll to position [1283, 0]
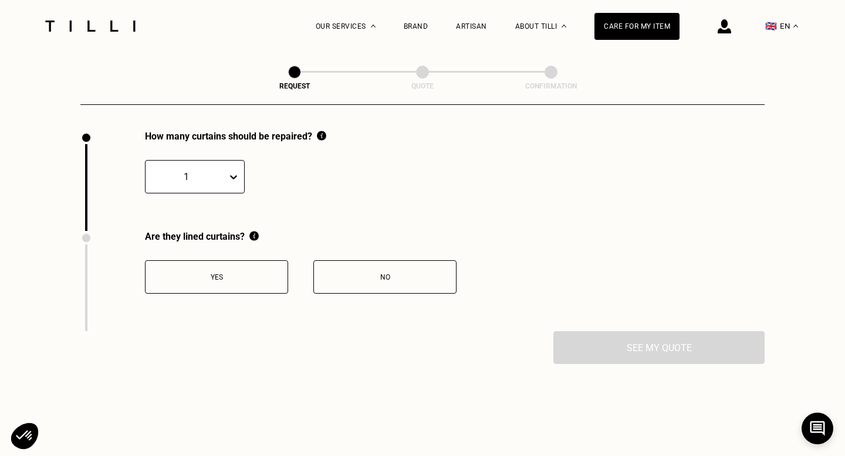
click at [239, 181] on icon at bounding box center [234, 177] width 12 height 12
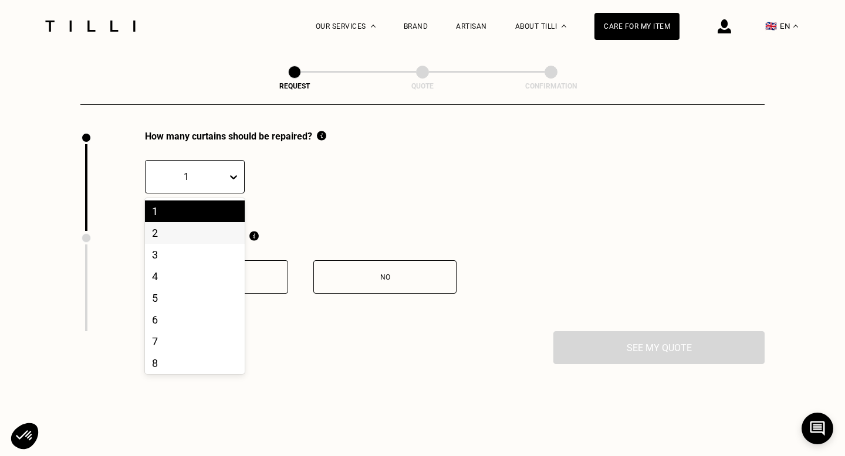
click at [220, 232] on div "2" at bounding box center [195, 233] width 100 height 22
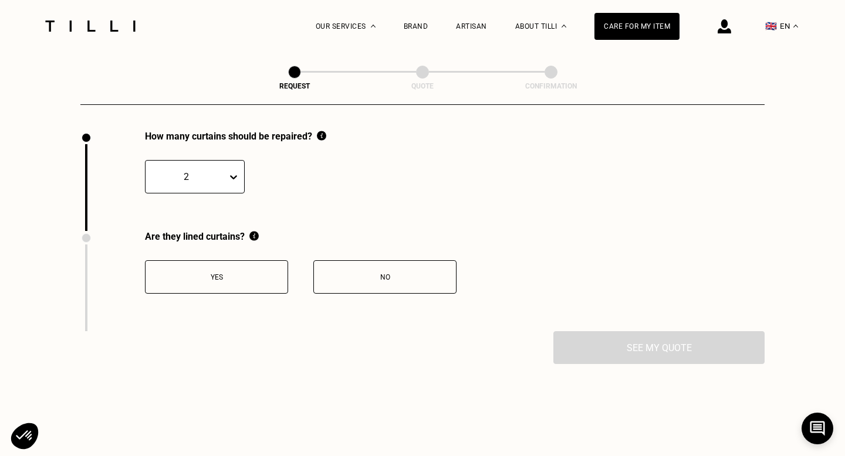
click at [386, 283] on button "No" at bounding box center [384, 276] width 143 height 33
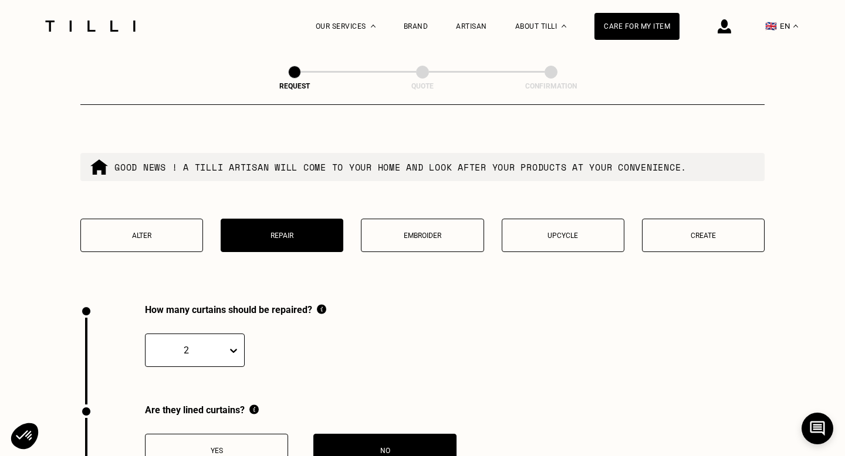
scroll to position [1132, 0]
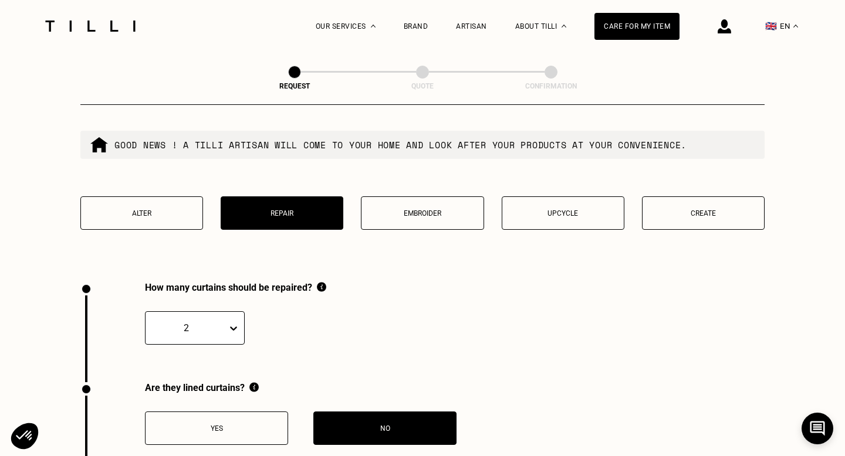
click at [581, 219] on button "Upcycle" at bounding box center [563, 213] width 123 height 33
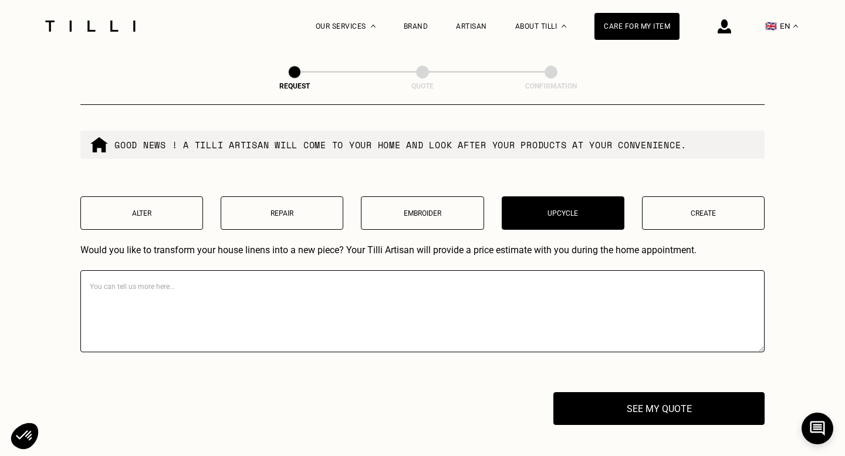
click at [688, 214] on p "Create" at bounding box center [703, 213] width 110 height 8
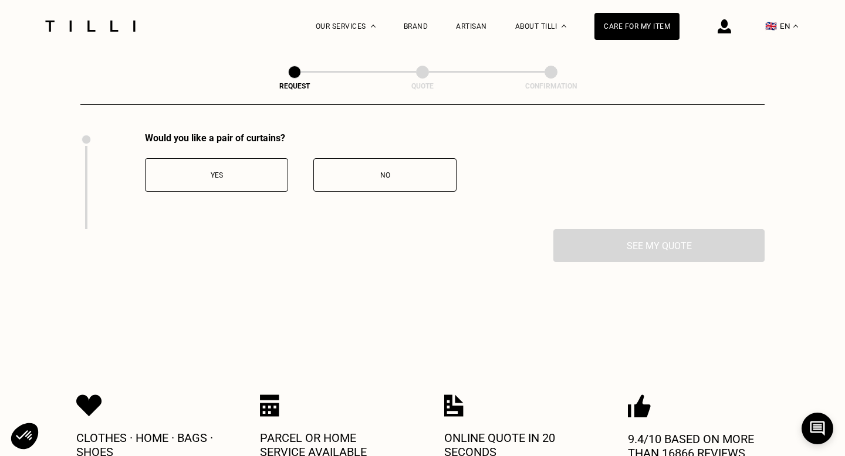
scroll to position [1283, 0]
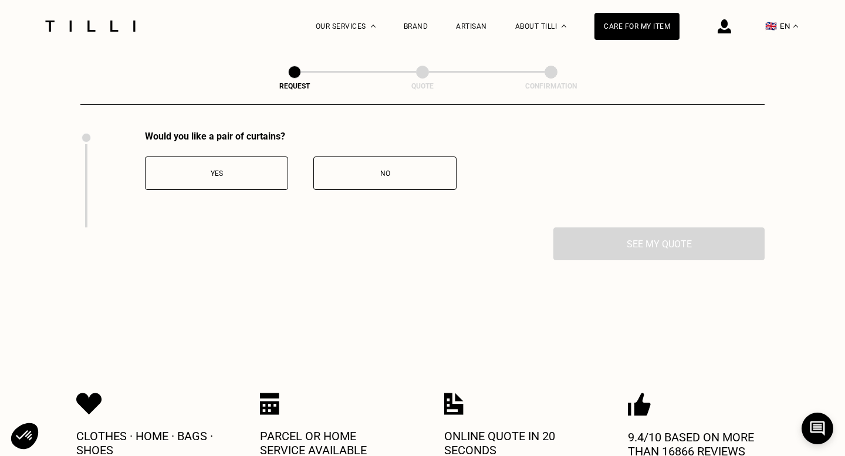
click at [409, 175] on div "No" at bounding box center [385, 174] width 130 height 8
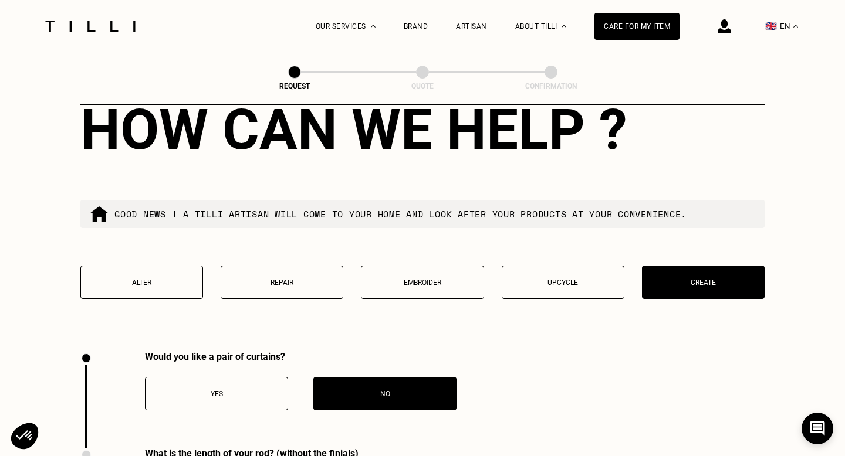
scroll to position [1062, 0]
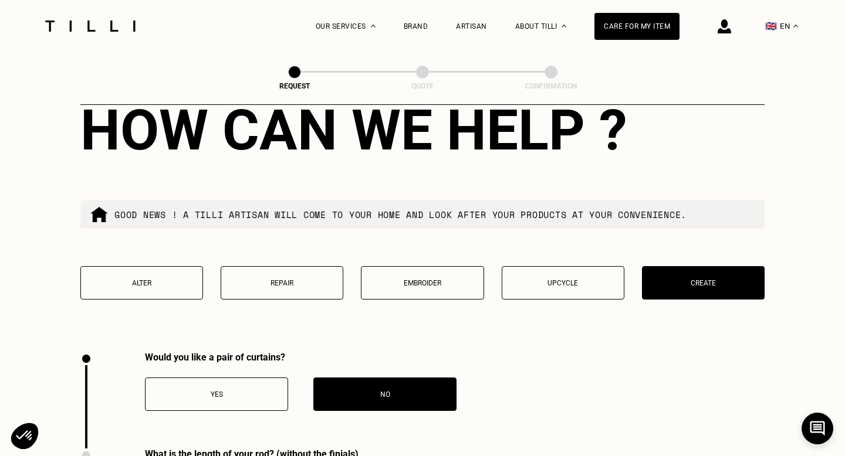
click at [151, 276] on button "Alter" at bounding box center [141, 282] width 123 height 33
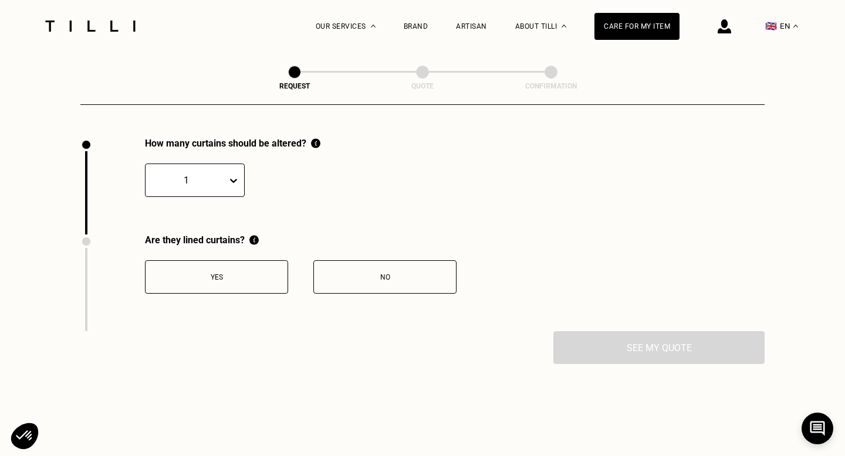
scroll to position [1283, 0]
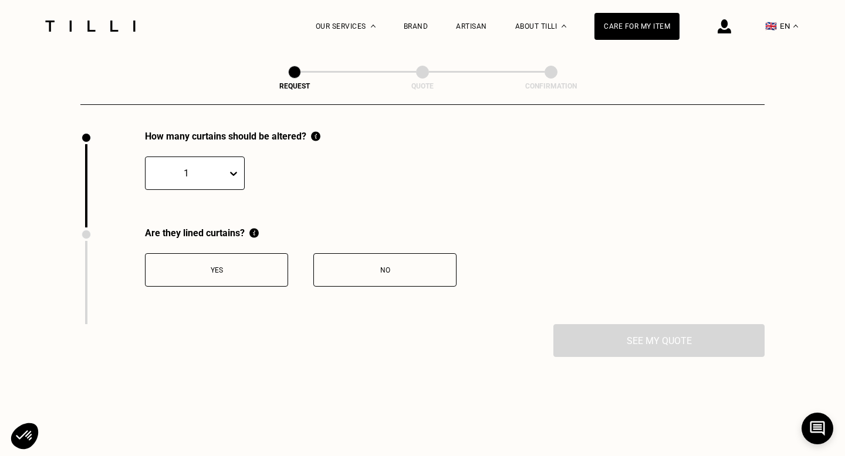
click at [402, 270] on div "No" at bounding box center [385, 270] width 130 height 8
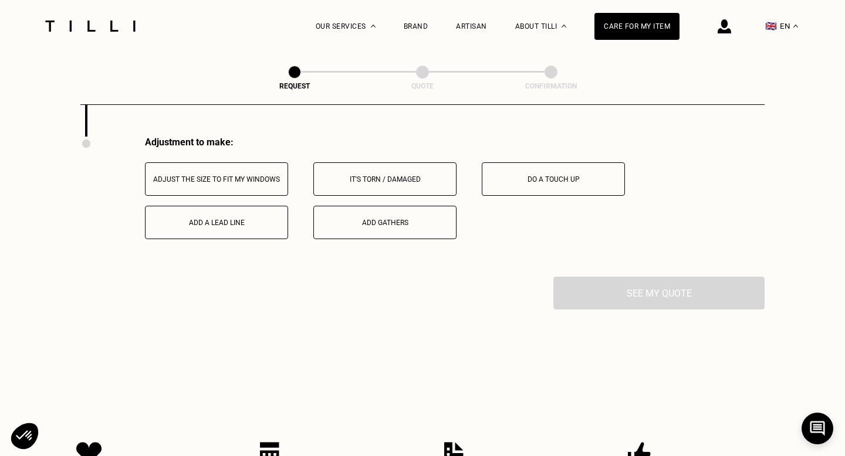
scroll to position [1477, 0]
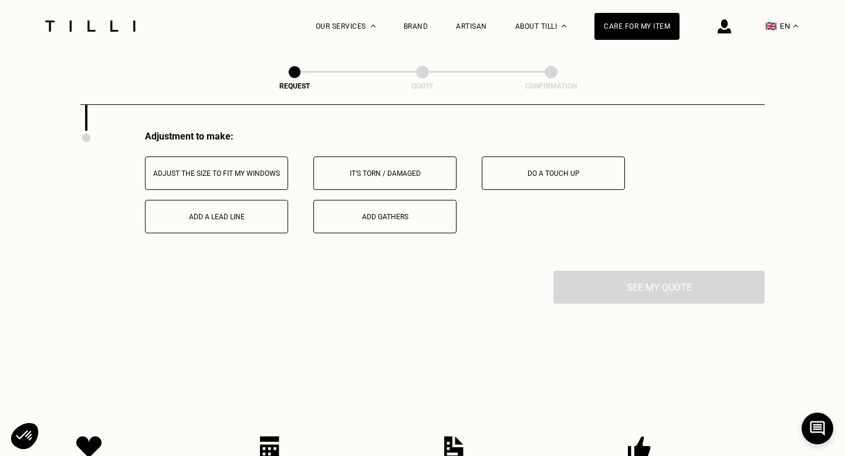
click at [561, 179] on button "Do a touch up" at bounding box center [553, 173] width 143 height 33
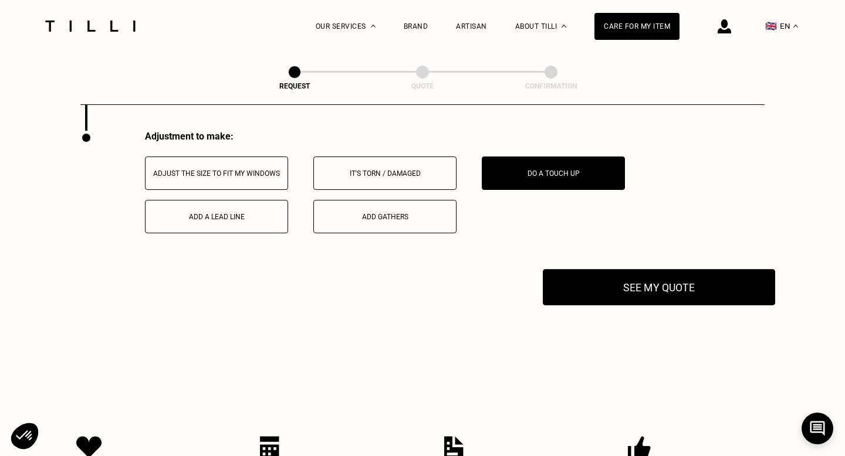
click at [631, 286] on button "See my quote" at bounding box center [659, 287] width 232 height 36
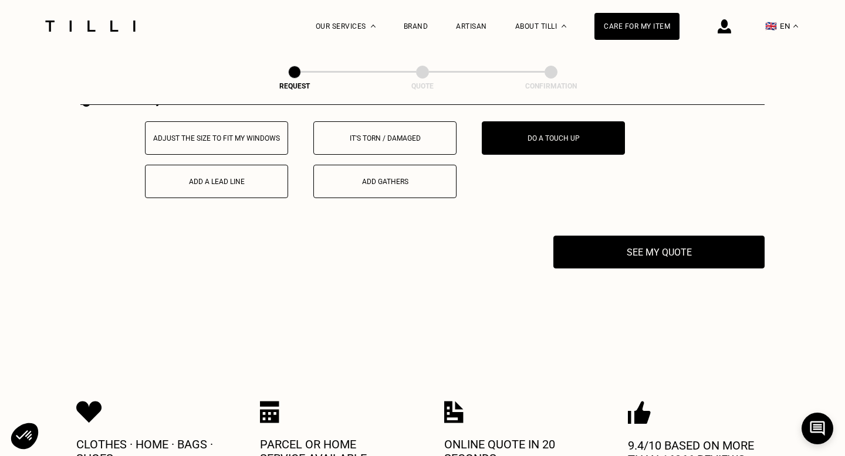
scroll to position [1513, 0]
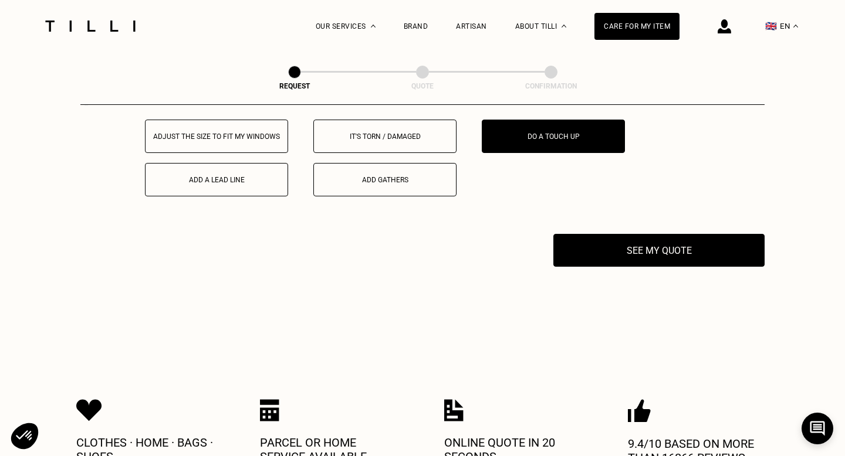
click at [193, 180] on div "Add a lead line" at bounding box center [216, 180] width 130 height 8
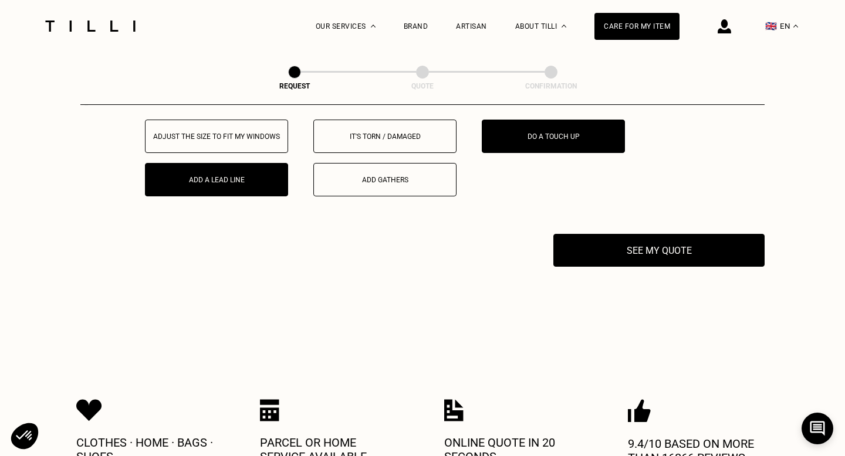
click at [501, 147] on button "Do a touch up" at bounding box center [553, 136] width 143 height 33
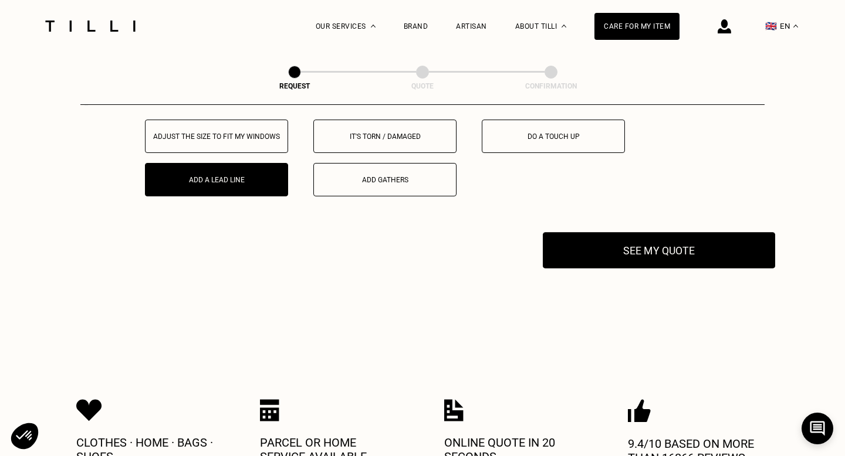
click at [629, 252] on button "See my quote" at bounding box center [659, 250] width 232 height 36
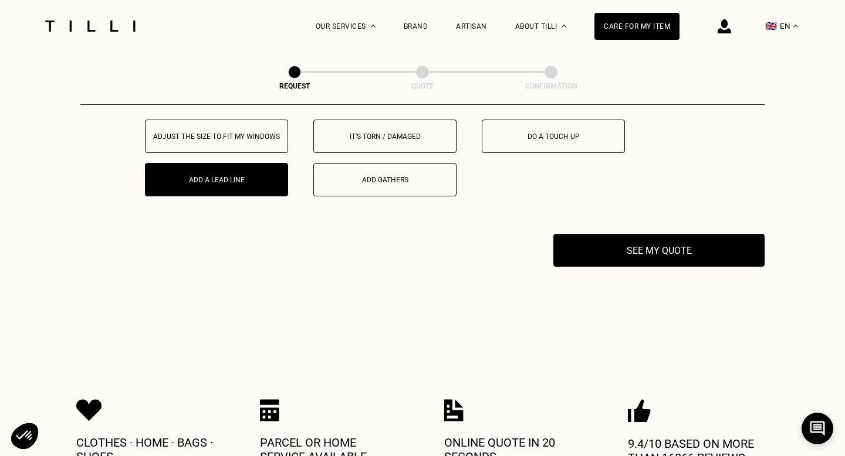
click at [361, 183] on div "Add gathers" at bounding box center [385, 180] width 130 height 8
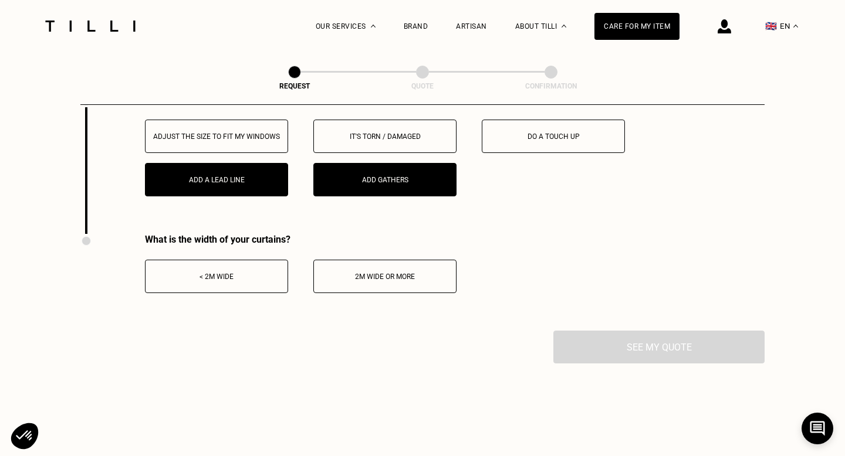
click at [253, 181] on div "Add a lead line" at bounding box center [216, 180] width 130 height 8
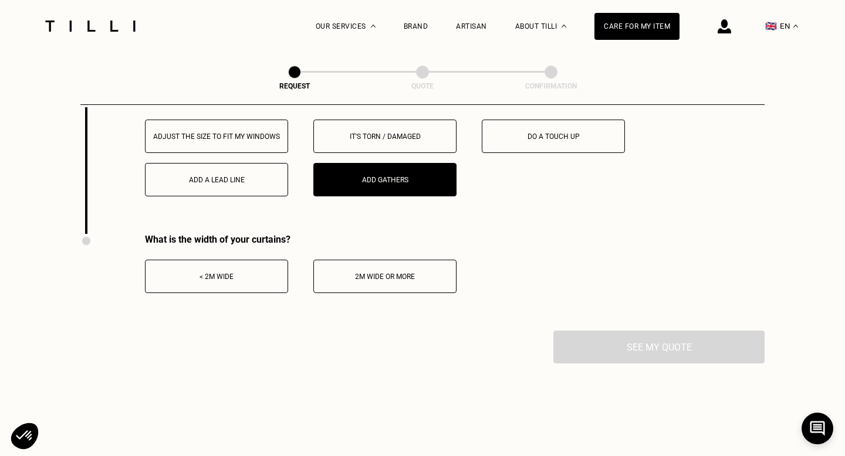
click at [244, 282] on button "< 2m wide" at bounding box center [216, 276] width 143 height 33
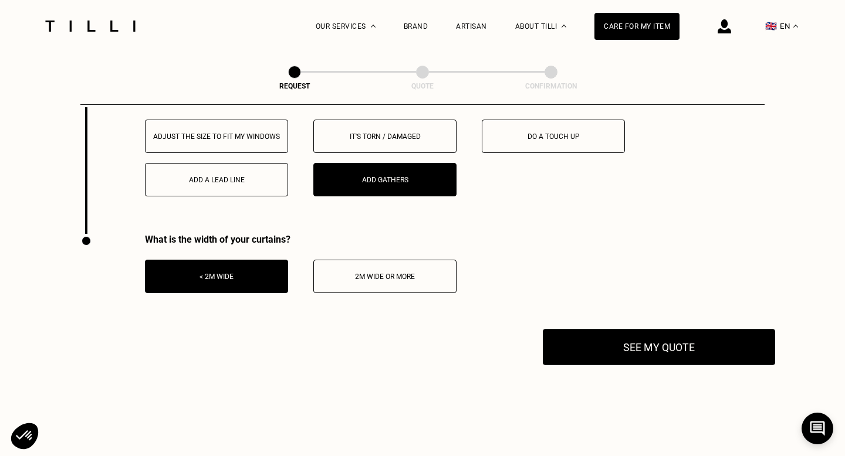
click at [641, 347] on button "See my quote" at bounding box center [659, 347] width 232 height 36
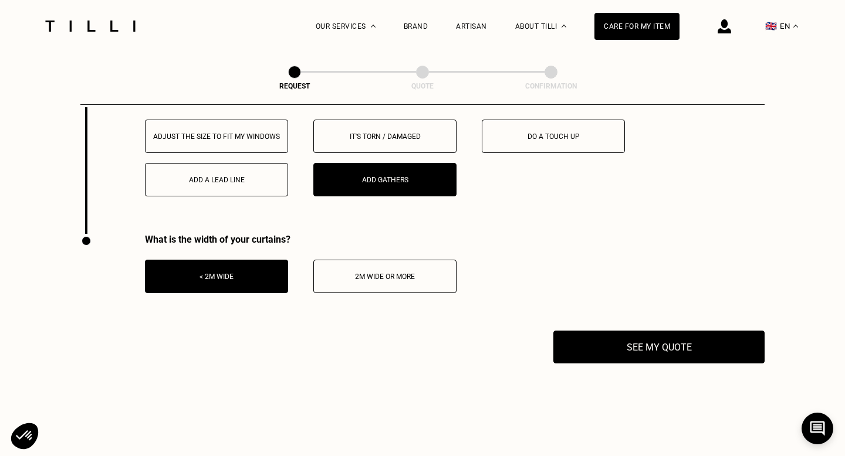
click at [245, 137] on div "Adjust the size to fit my windows" at bounding box center [216, 137] width 130 height 8
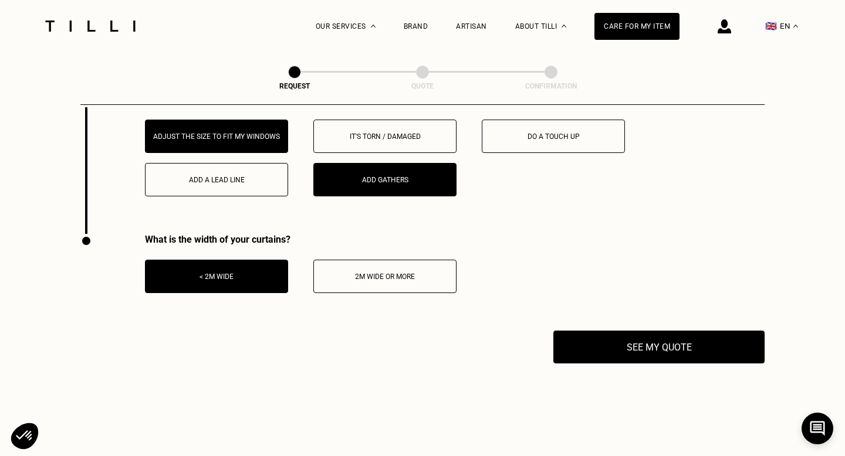
click at [393, 175] on button "Add gathers" at bounding box center [384, 179] width 143 height 33
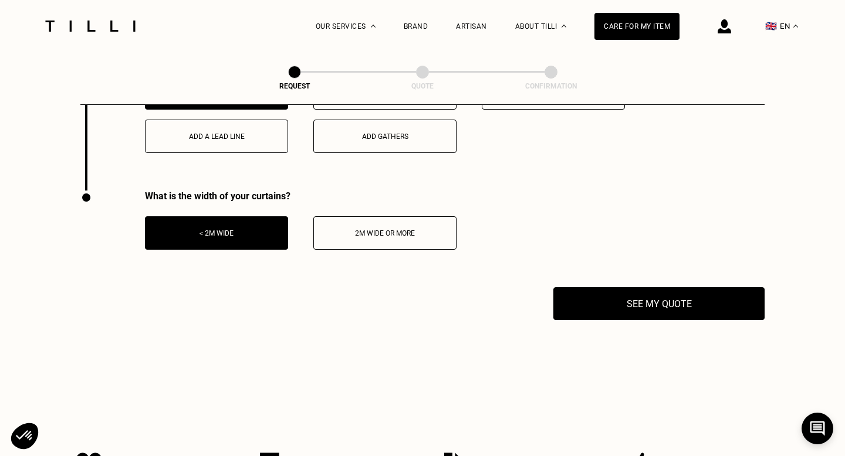
scroll to position [1563, 0]
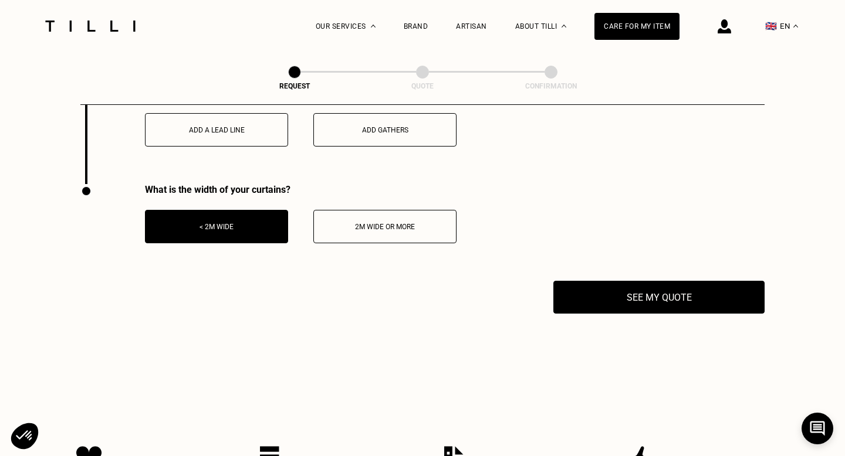
click at [250, 232] on button "< 2m wide" at bounding box center [216, 226] width 143 height 33
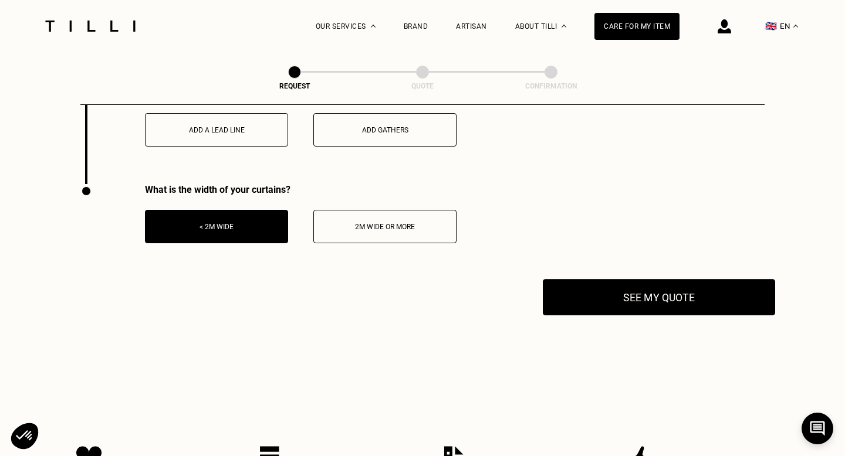
click at [639, 299] on button "See my quote" at bounding box center [659, 297] width 232 height 36
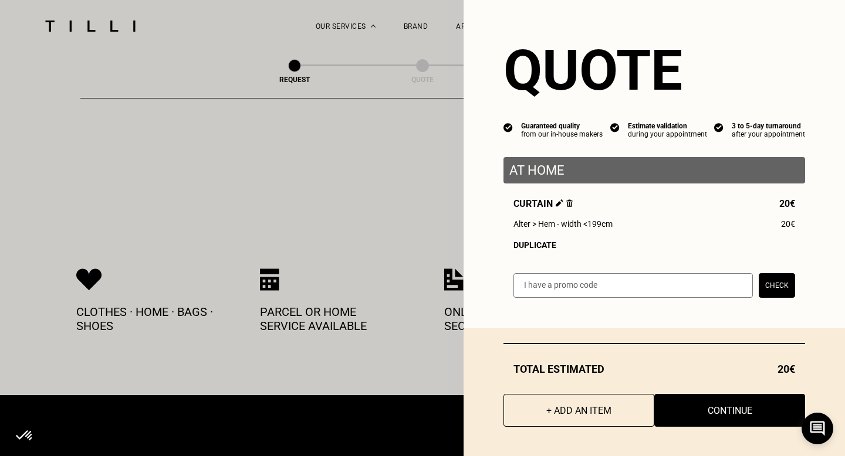
scroll to position [1742, 0]
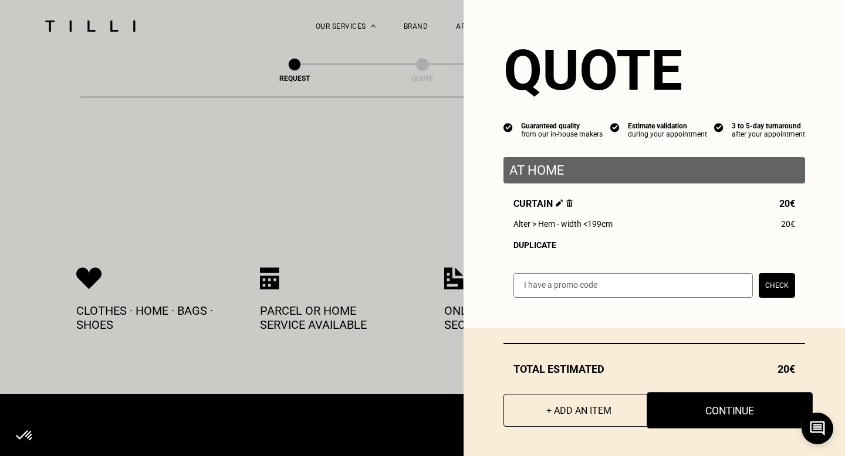
click at [740, 415] on button "Continue" at bounding box center [729, 410] width 166 height 36
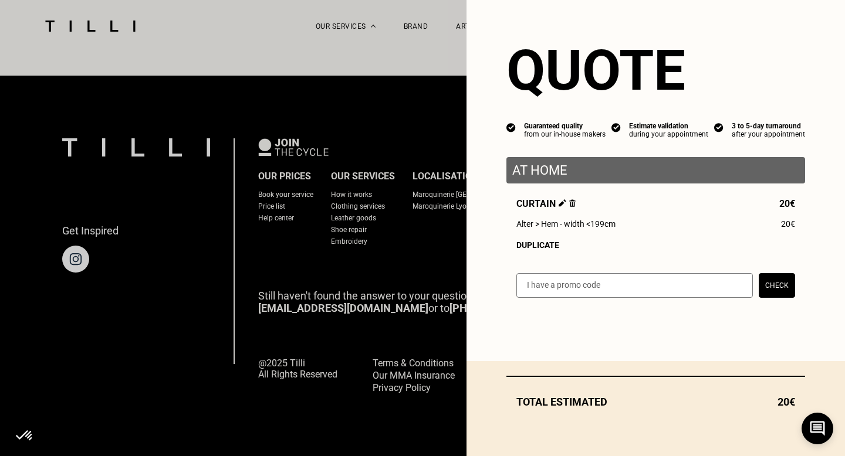
scroll to position [729, 0]
select select "FR"
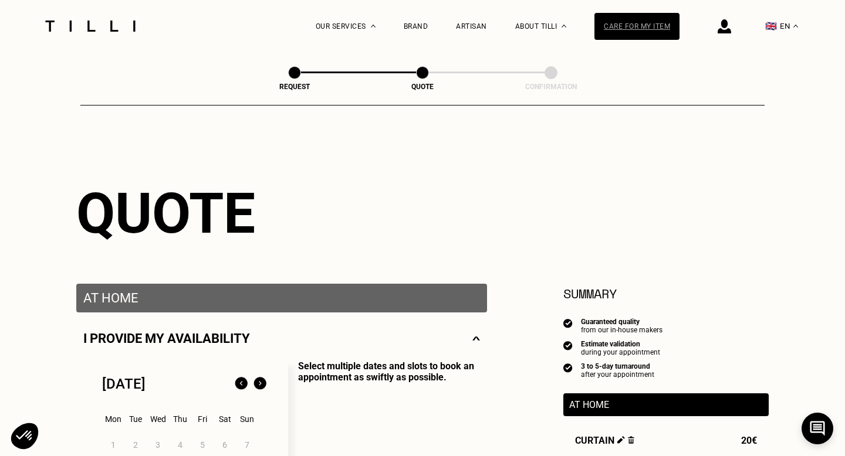
click at [638, 33] on div "Care for my item" at bounding box center [636, 26] width 85 height 27
click at [78, 21] on img at bounding box center [90, 26] width 99 height 11
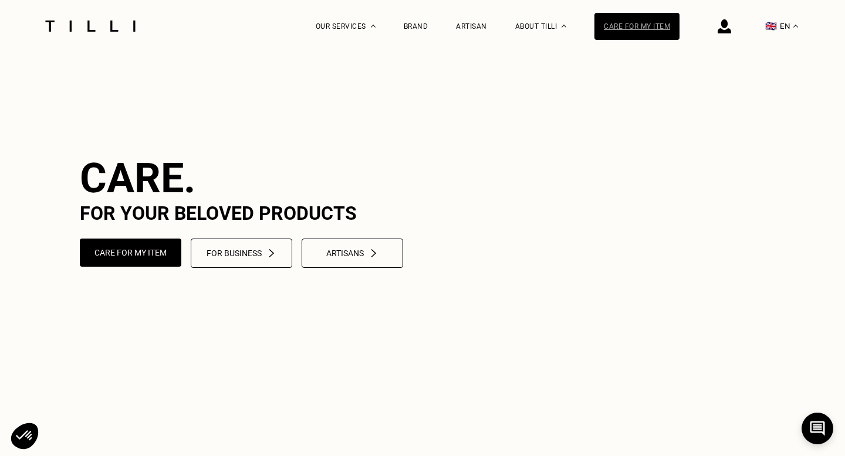
click at [649, 25] on div "Care for my item" at bounding box center [636, 26] width 85 height 27
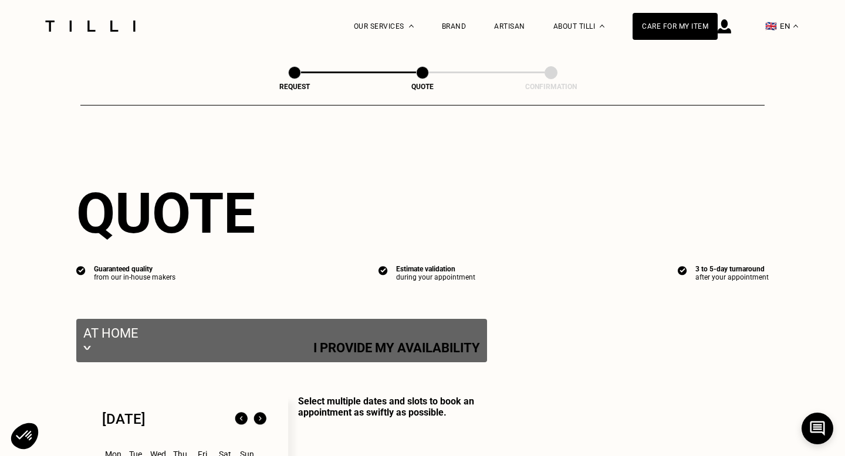
select select "FR"
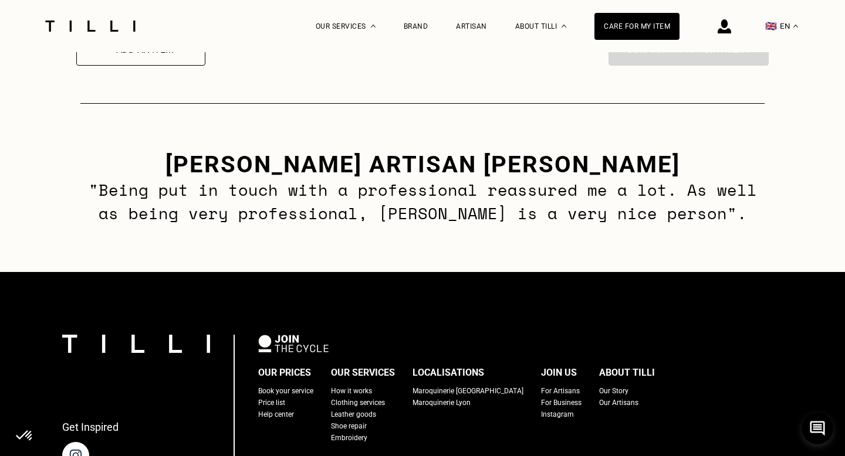
scroll to position [1675, 0]
